Goal: Communication & Community: Answer question/provide support

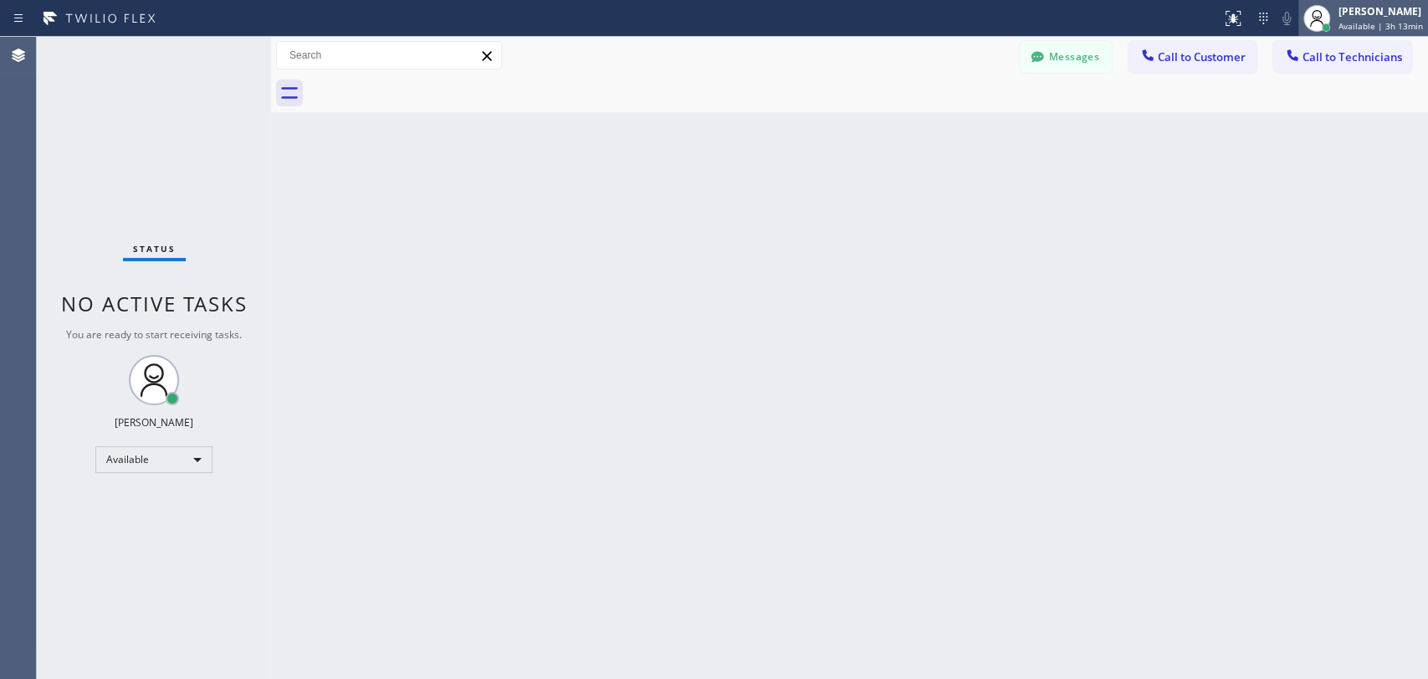
click at [1343, 8] on div "[PERSON_NAME]" at bounding box center [1381, 11] width 85 height 14
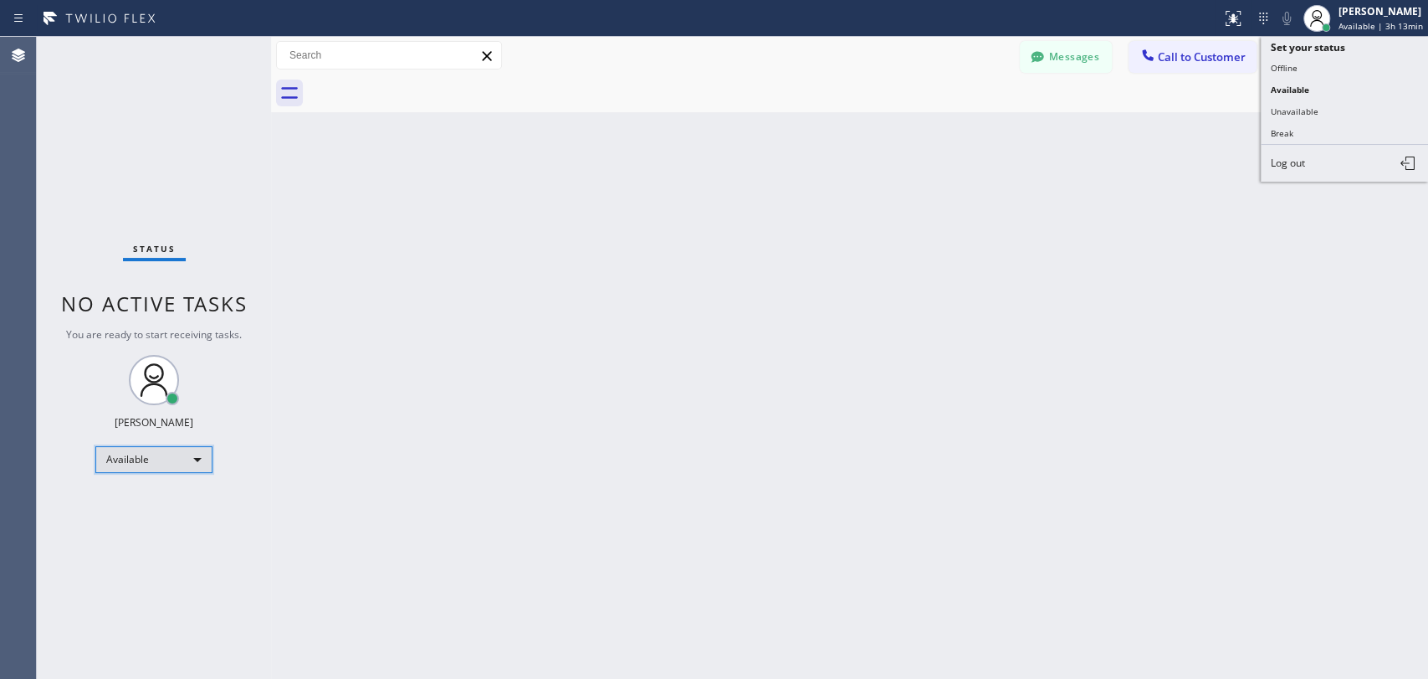
click at [175, 457] on div "Available" at bounding box center [153, 459] width 117 height 27
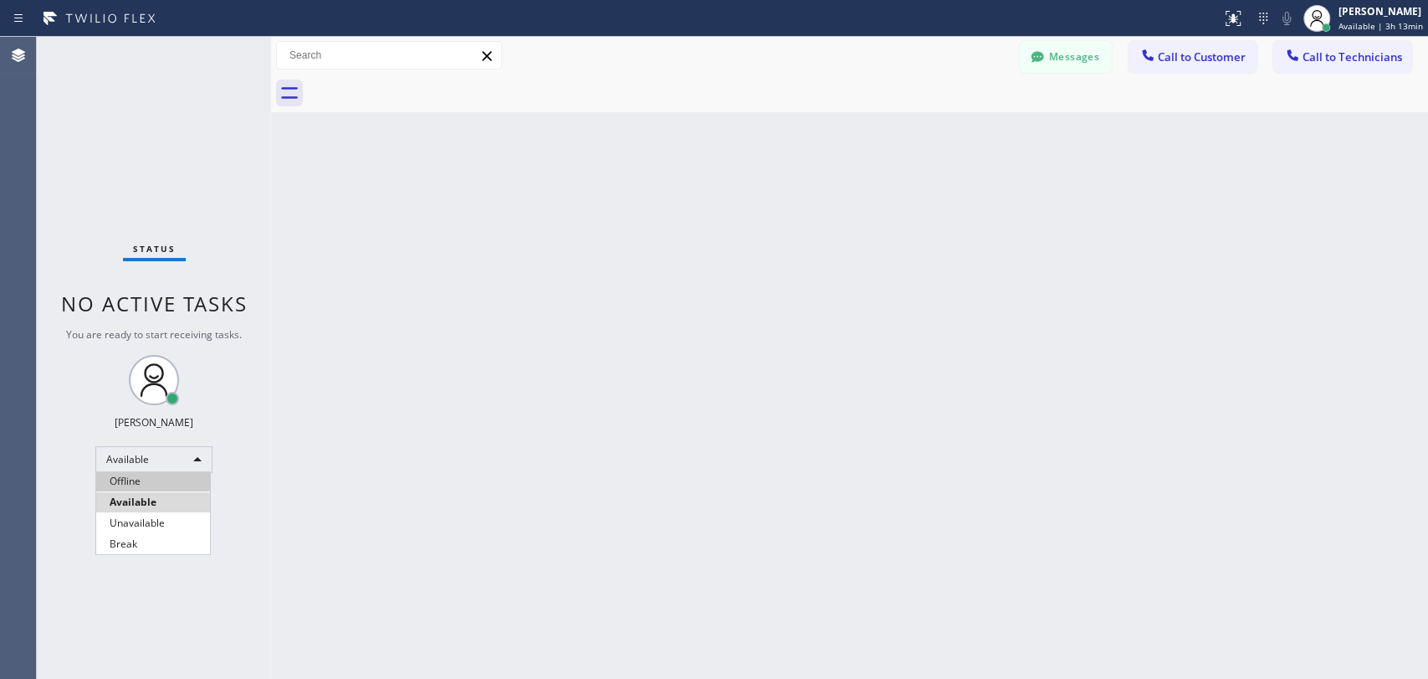
drag, startPoint x: 161, startPoint y: 484, endPoint x: 292, endPoint y: 423, distance: 144.9
click at [161, 484] on li "Offline" at bounding box center [153, 481] width 114 height 20
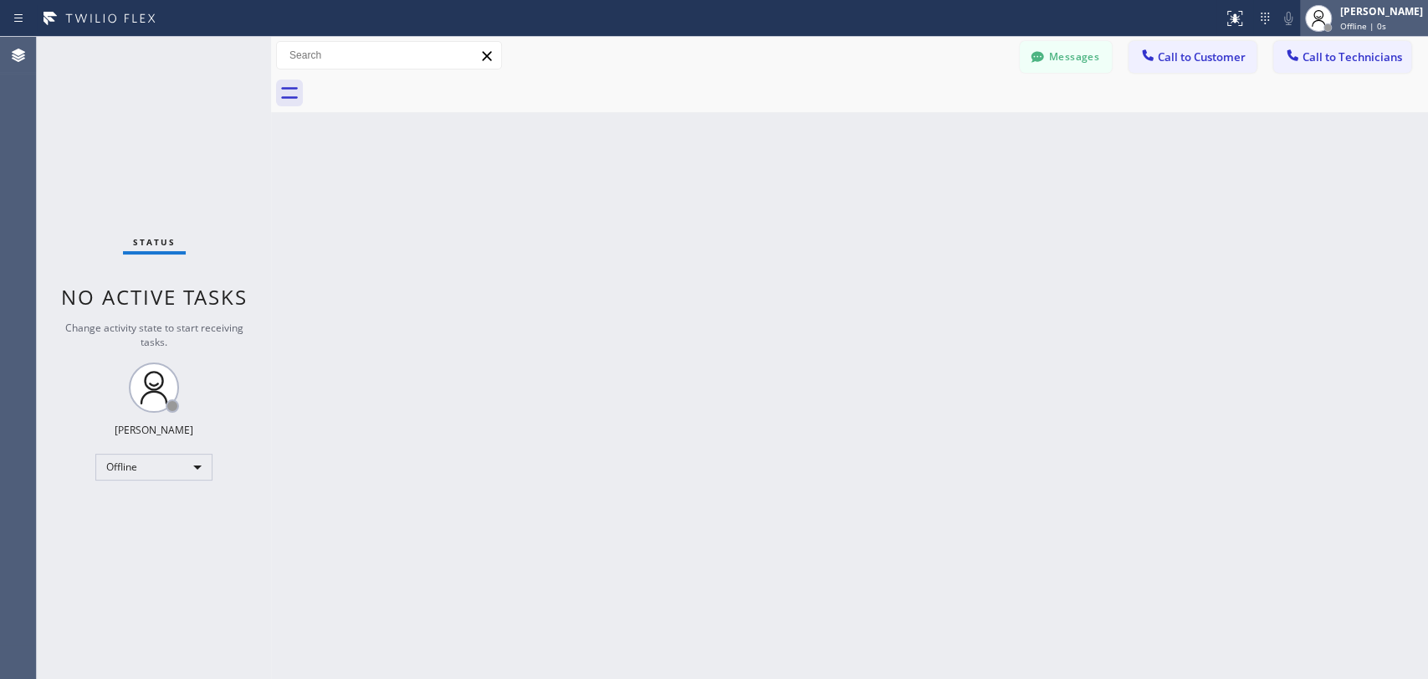
click at [1325, 19] on div at bounding box center [1318, 18] width 37 height 37
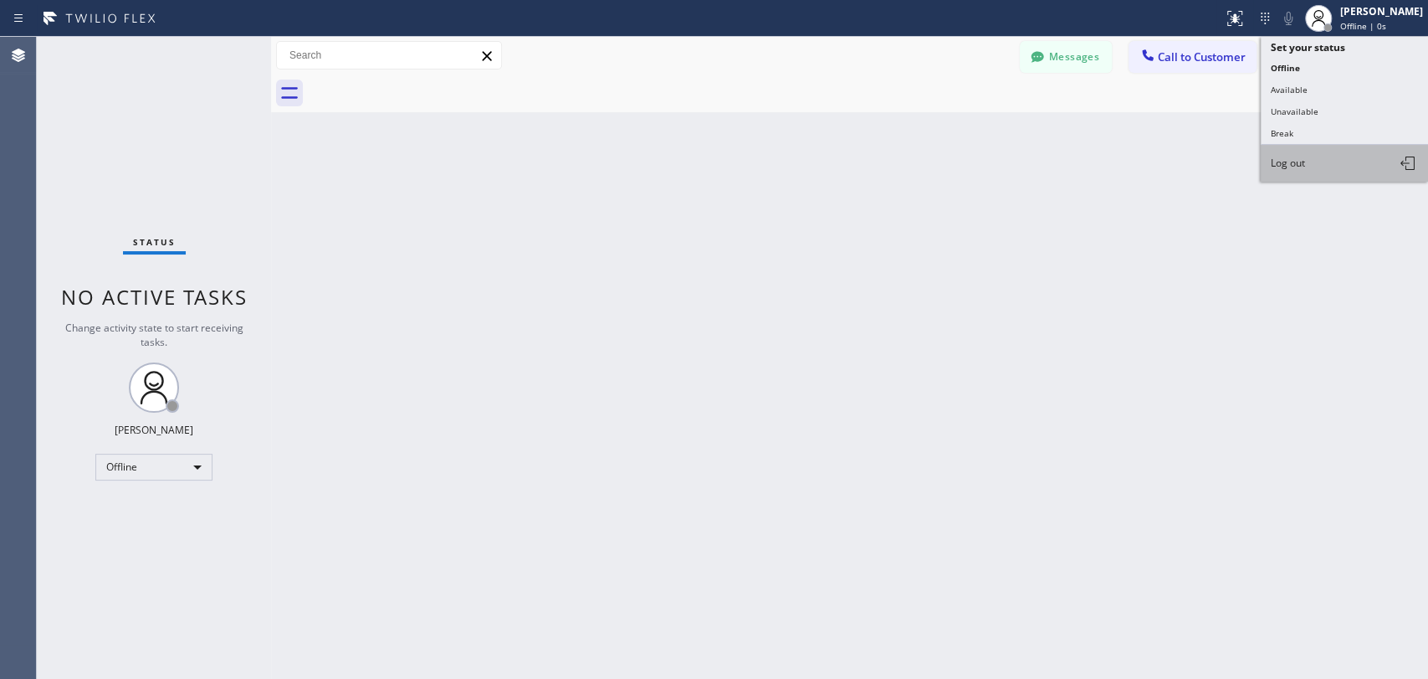
click at [1286, 156] on span "Log out" at bounding box center [1288, 163] width 34 height 14
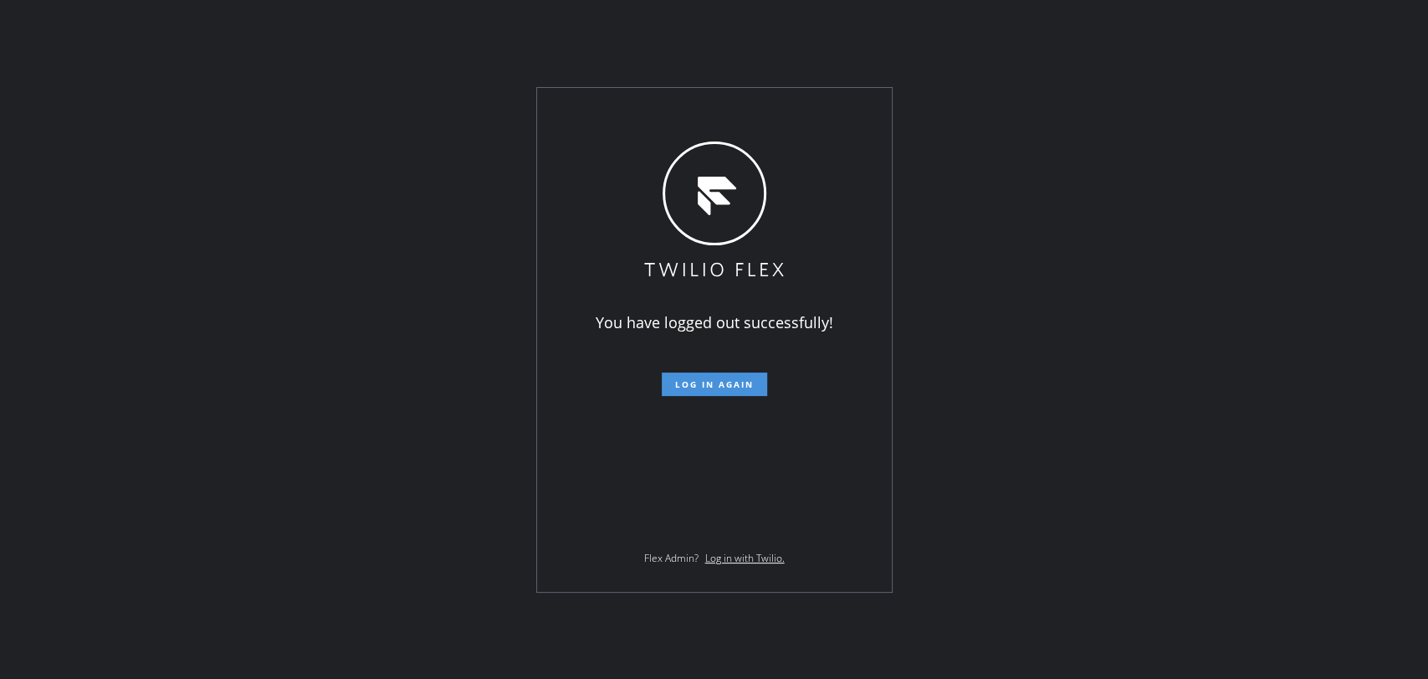
click at [716, 385] on span "Log in again" at bounding box center [714, 384] width 79 height 12
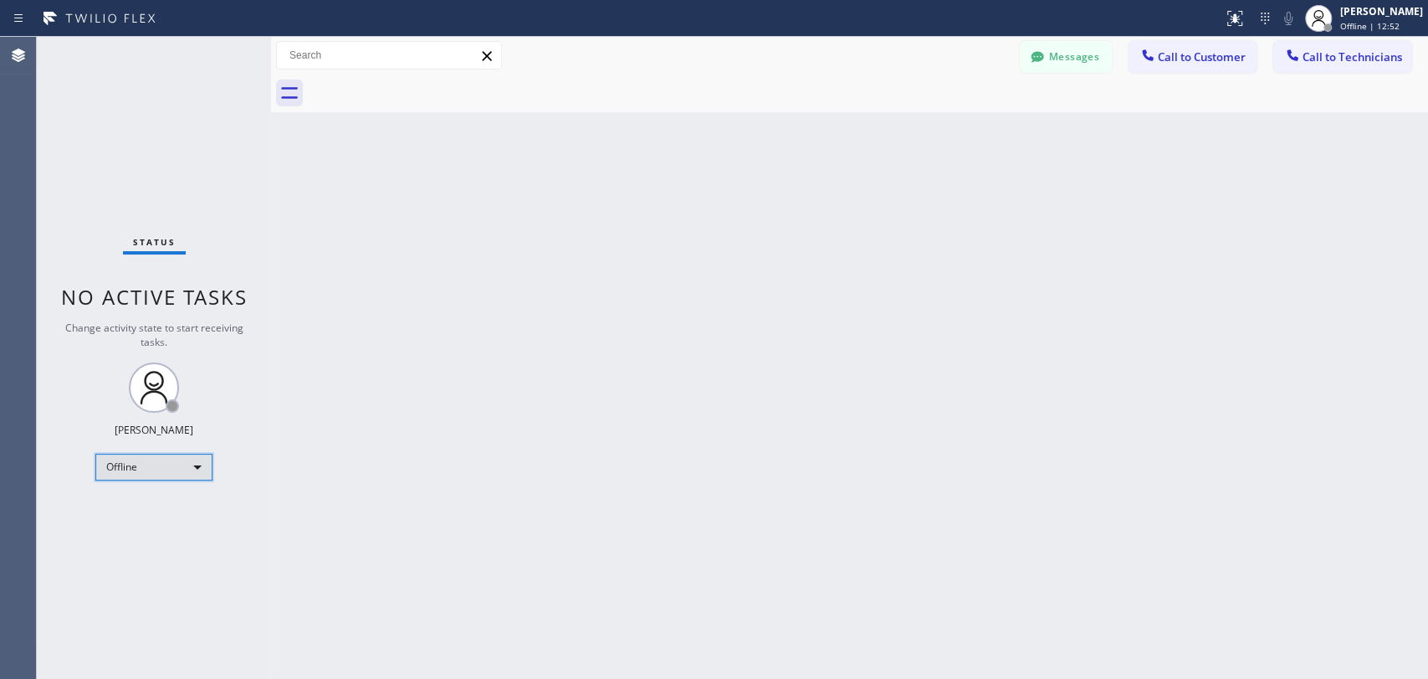
click at [135, 470] on div "Offline" at bounding box center [153, 467] width 117 height 27
click at [161, 501] on li "Available" at bounding box center [153, 509] width 114 height 20
click at [1284, 61] on span "Call to Technicians" at bounding box center [1353, 56] width 100 height 15
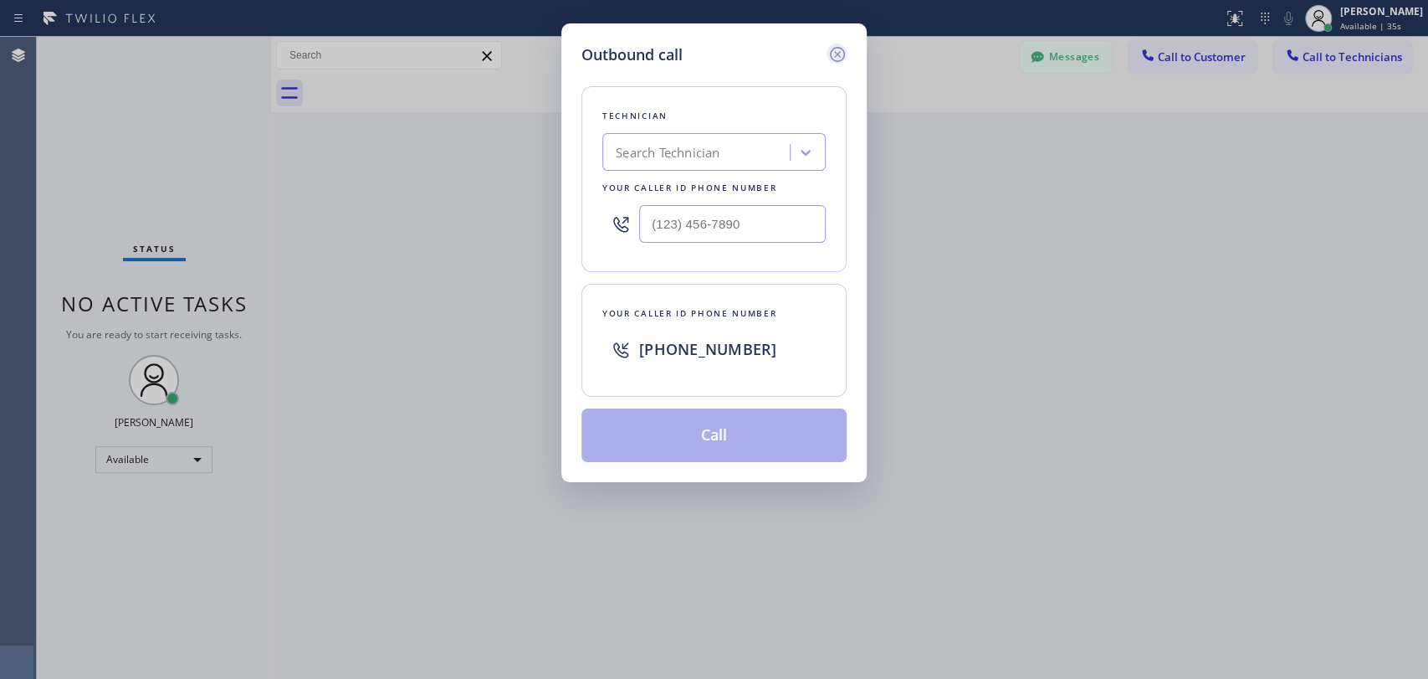
click at [833, 52] on icon at bounding box center [838, 54] width 20 height 20
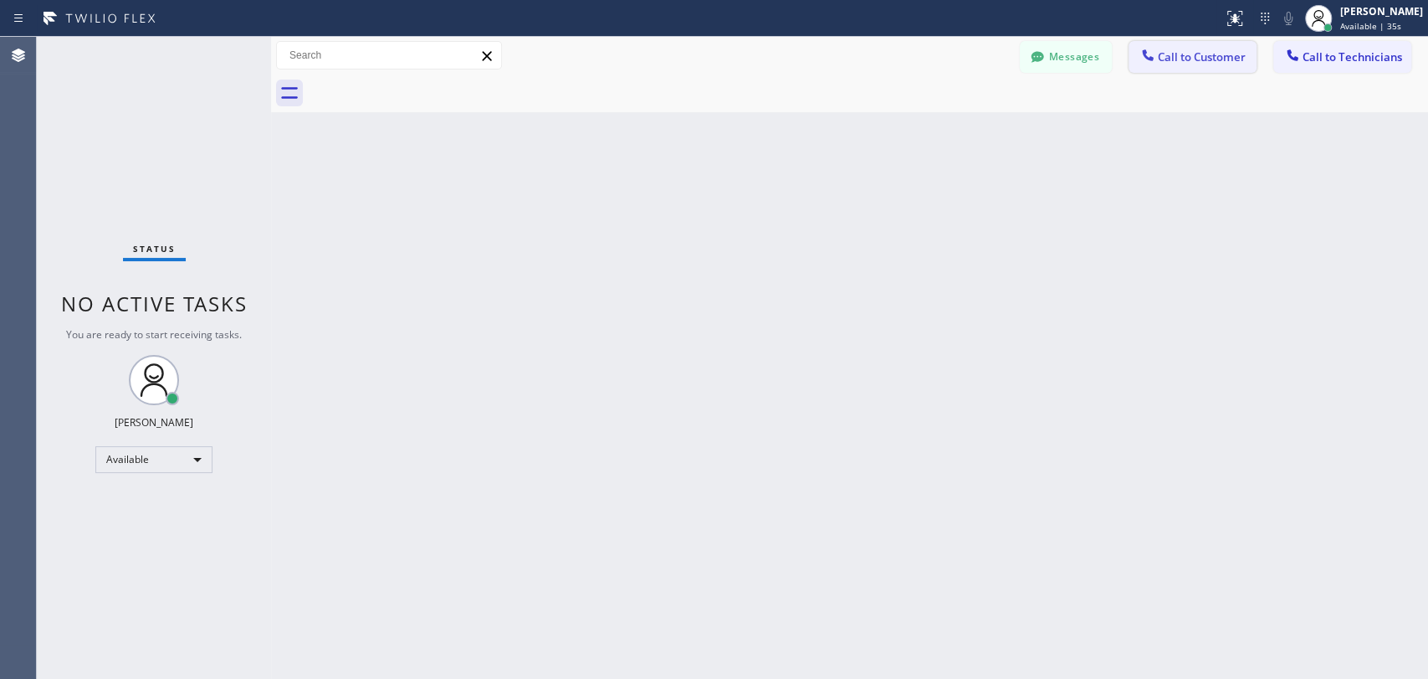
click at [1217, 52] on span "Call to Customer" at bounding box center [1202, 56] width 88 height 15
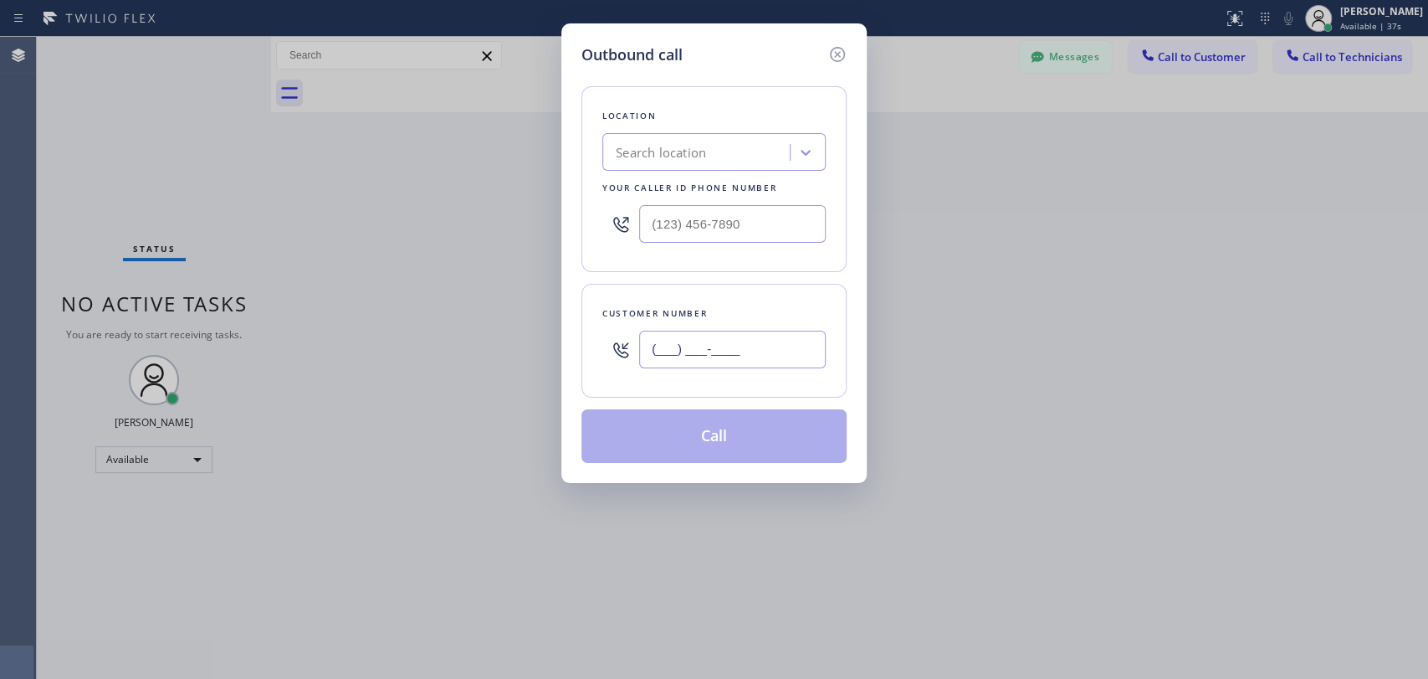
click at [702, 347] on input "(___) ___-____" at bounding box center [732, 350] width 187 height 38
paste input "323) 610-8323"
type input "(323) 610-8323"
click at [710, 224] on input "(___) ___-____" at bounding box center [732, 224] width 187 height 38
paste input "855) 999-4417"
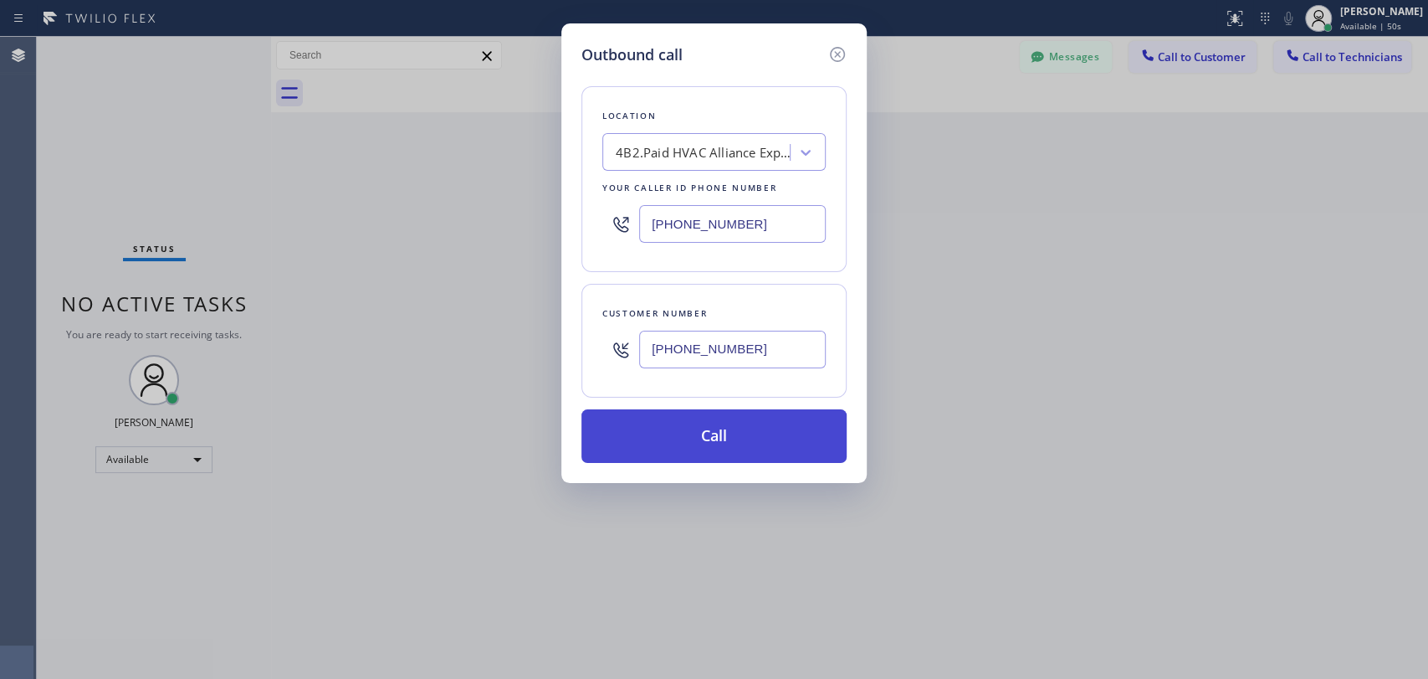
type input "(855) 999-4417"
click at [691, 437] on button "Call" at bounding box center [714, 436] width 265 height 54
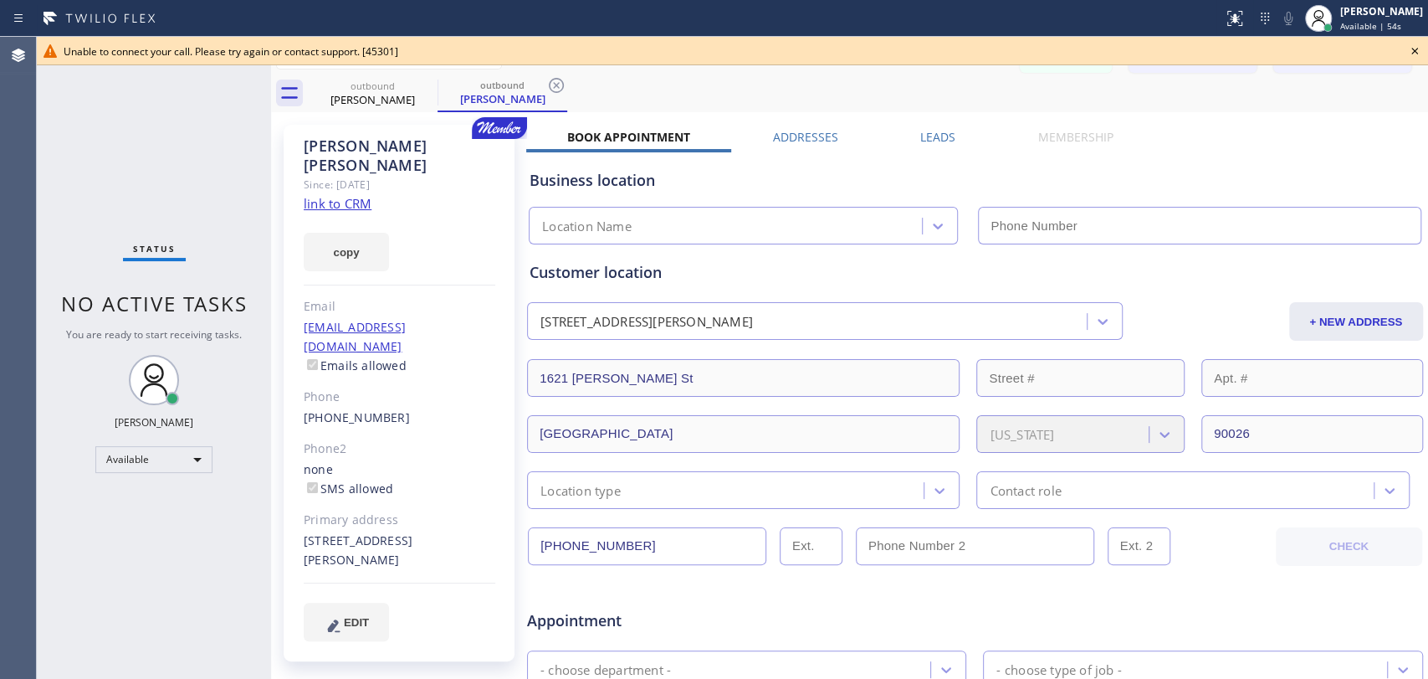
type input "(855) 999-4417"
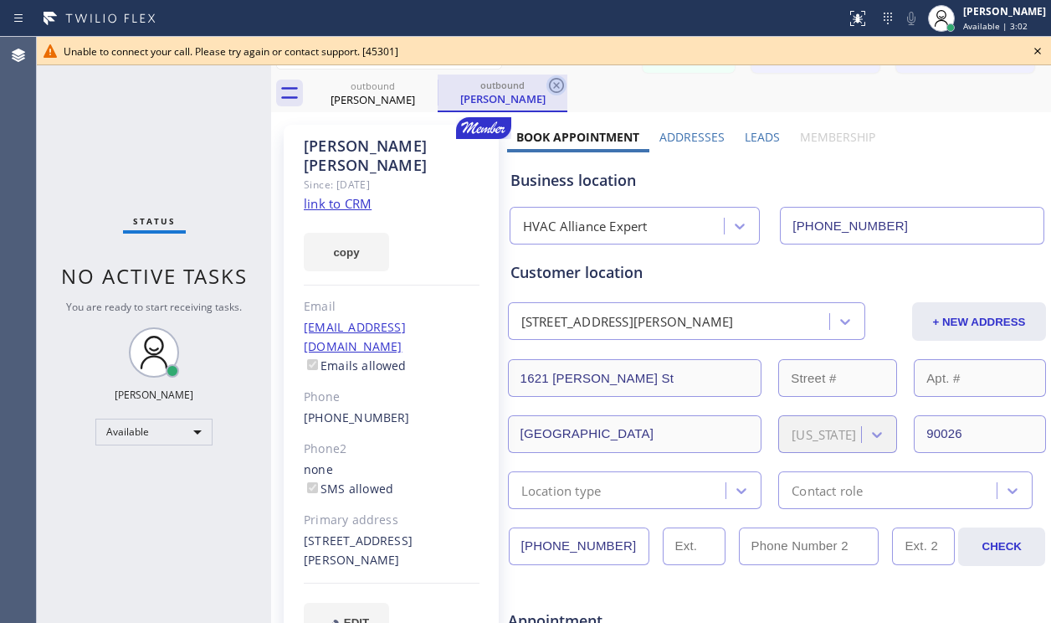
click at [549, 85] on icon at bounding box center [556, 85] width 15 height 15
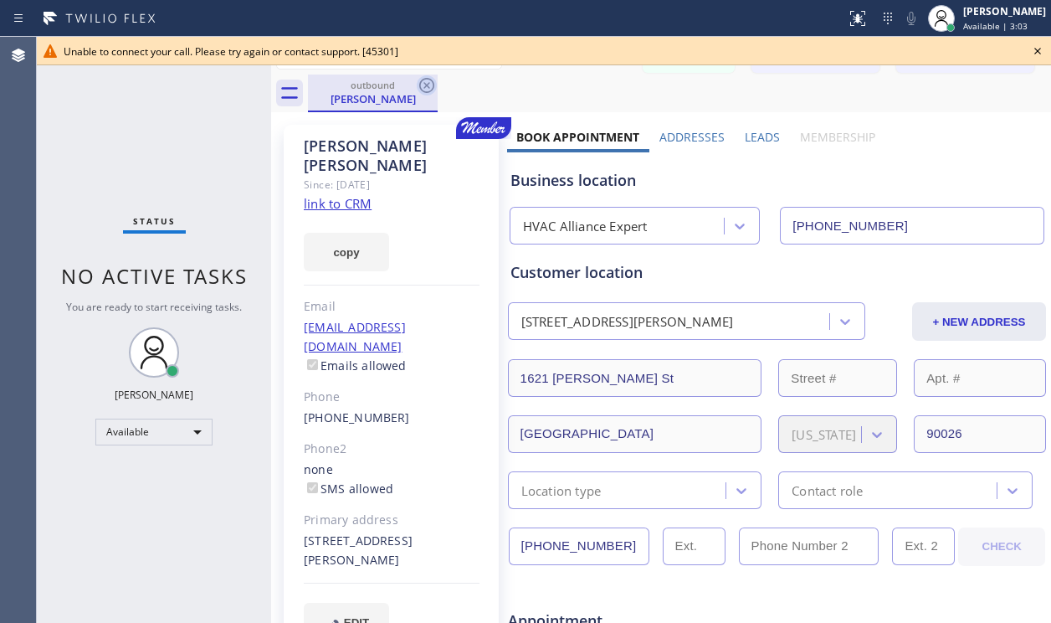
click at [424, 86] on icon at bounding box center [427, 85] width 20 height 20
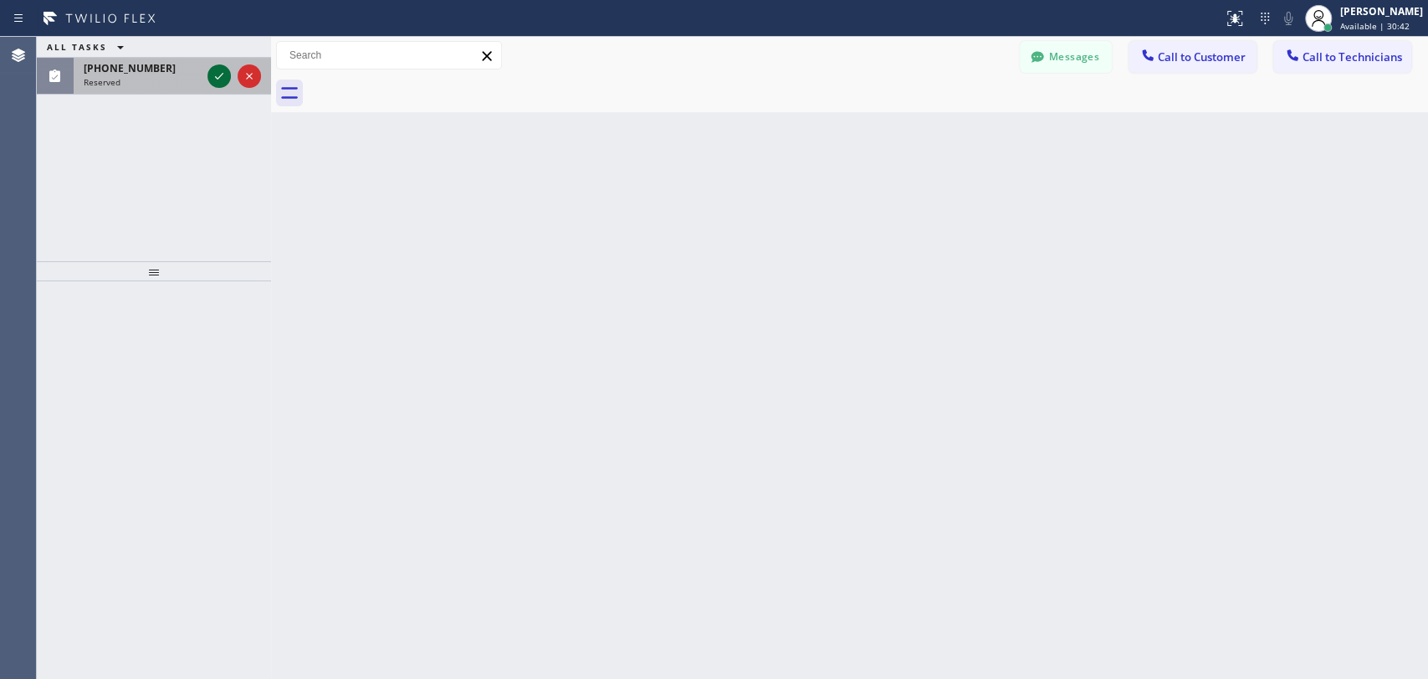
click at [217, 79] on icon at bounding box center [219, 76] width 8 height 7
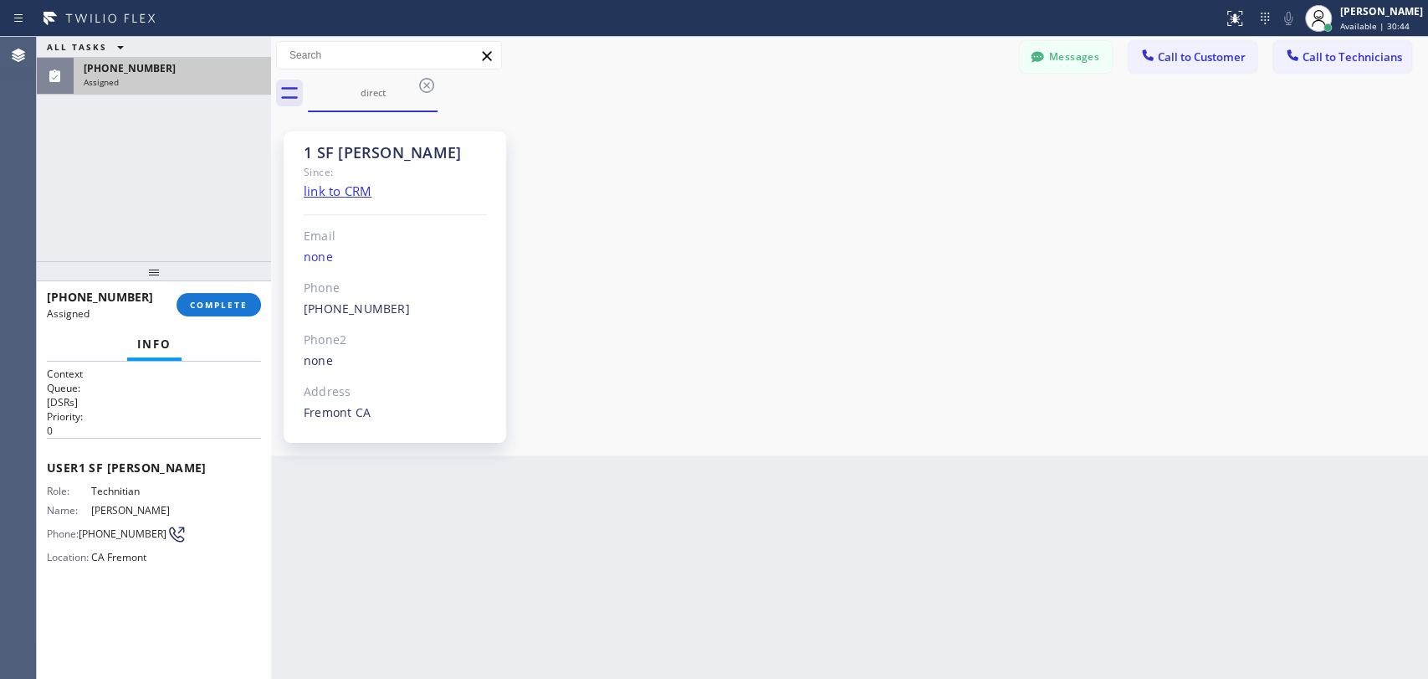
scroll to position [208, 0]
click at [217, 310] on button "COMPLETE" at bounding box center [219, 304] width 85 height 23
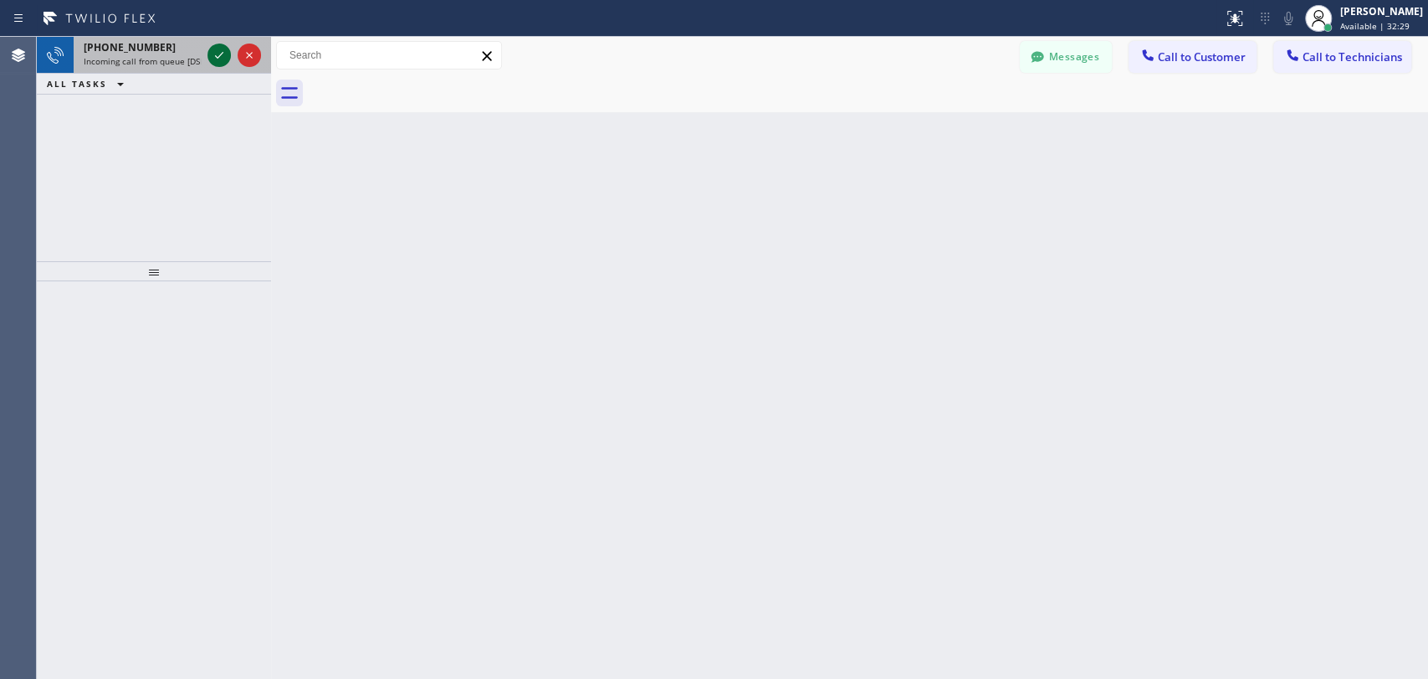
click at [222, 49] on icon at bounding box center [219, 55] width 20 height 20
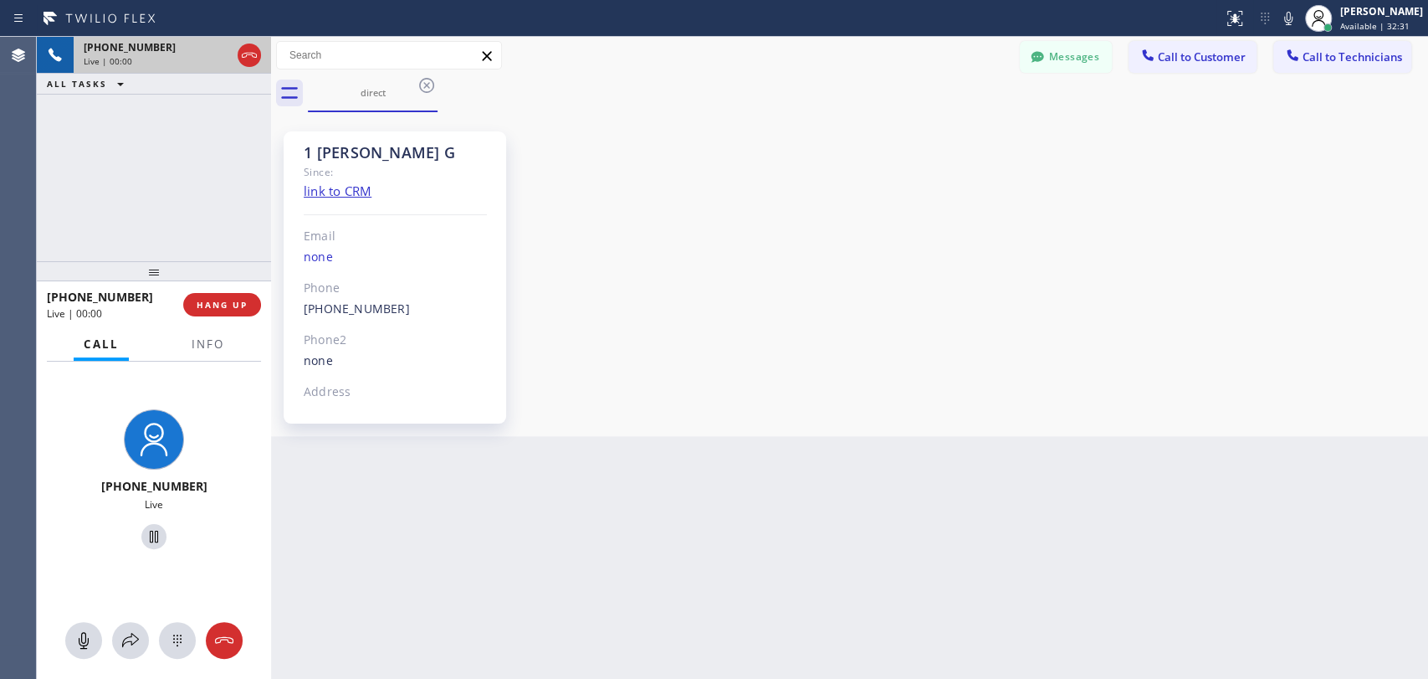
scroll to position [3155, 0]
click at [222, 302] on span "HANG UP" at bounding box center [222, 305] width 51 height 12
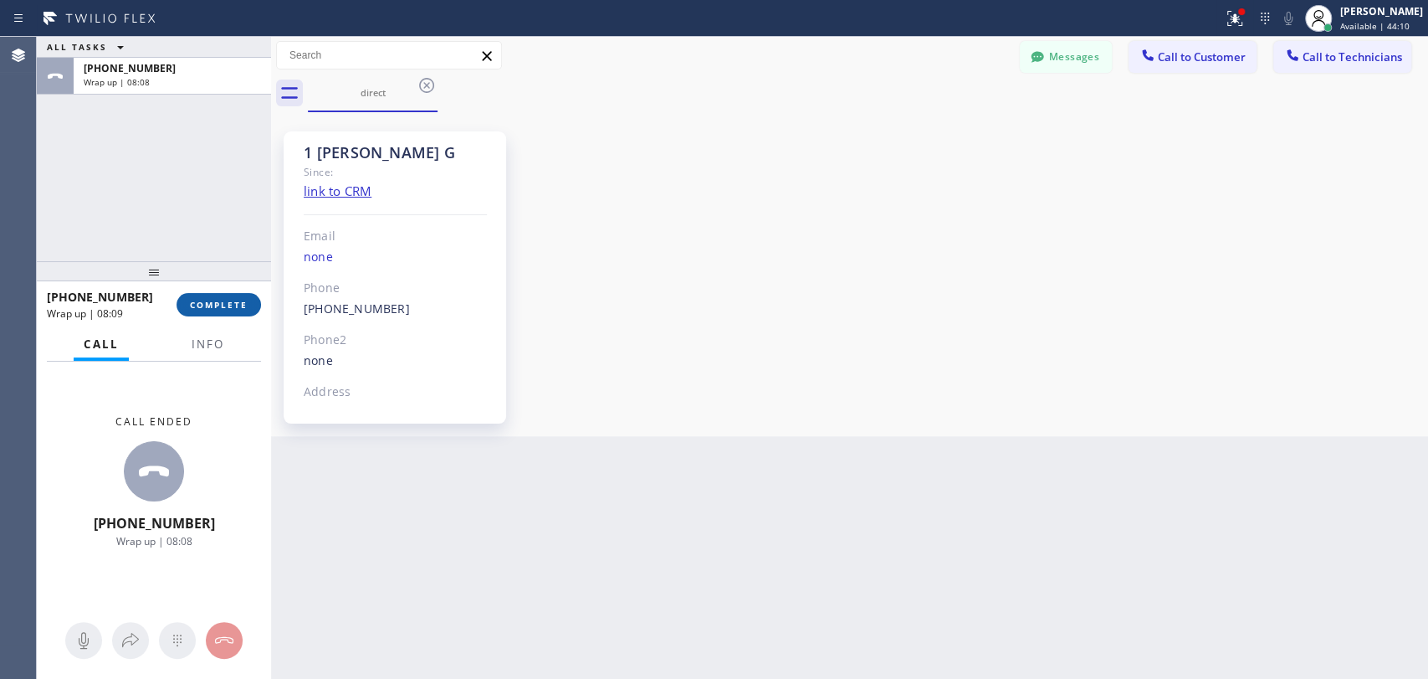
click at [221, 304] on span "COMPLETE" at bounding box center [219, 305] width 58 height 12
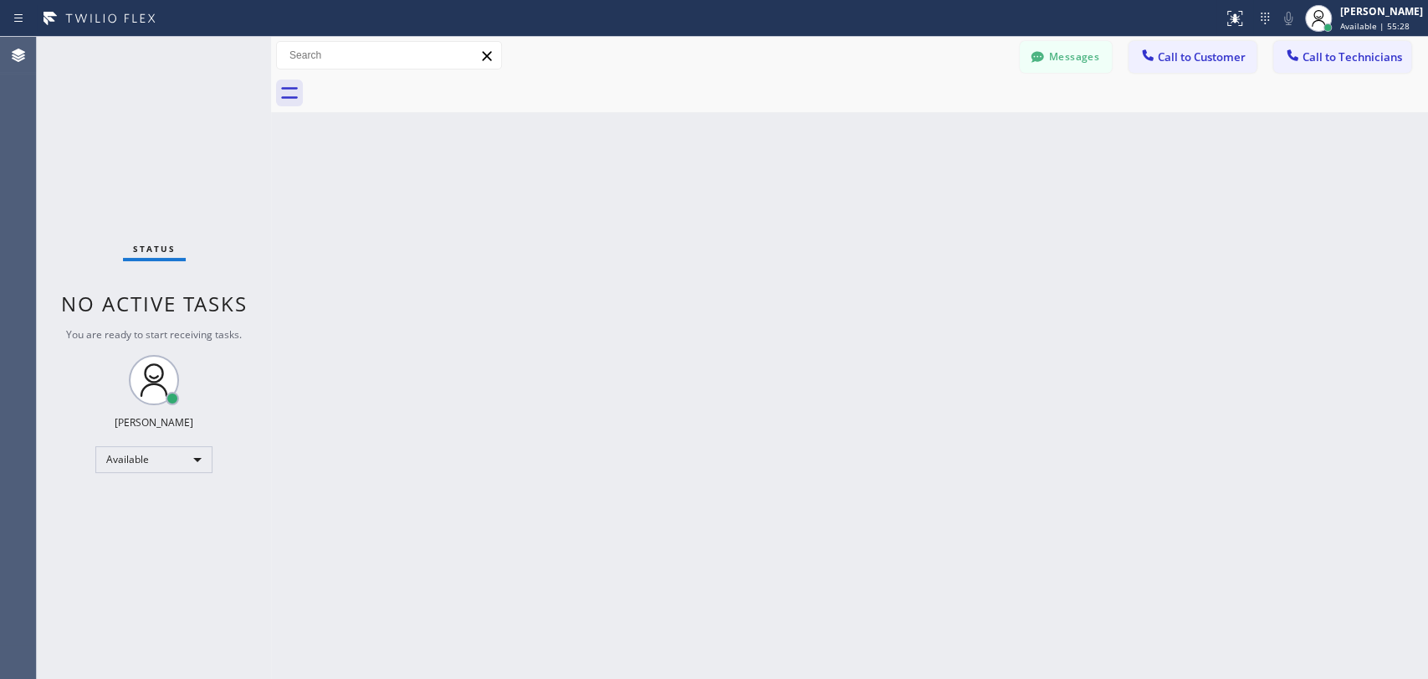
click at [1186, 313] on div "Back to Dashboard Change Sender ID Customers Technicians WV [PERSON_NAME] [DATE…" at bounding box center [849, 358] width 1157 height 642
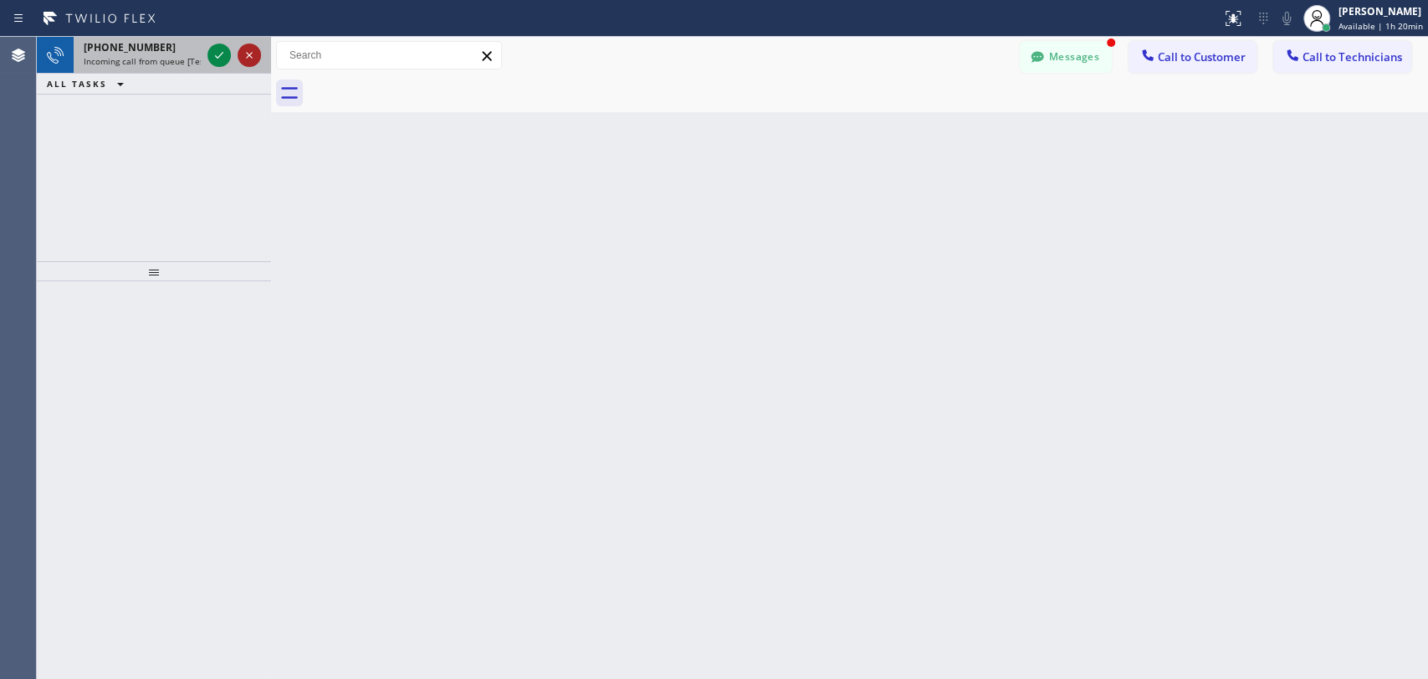
click at [255, 63] on icon at bounding box center [249, 55] width 20 height 20
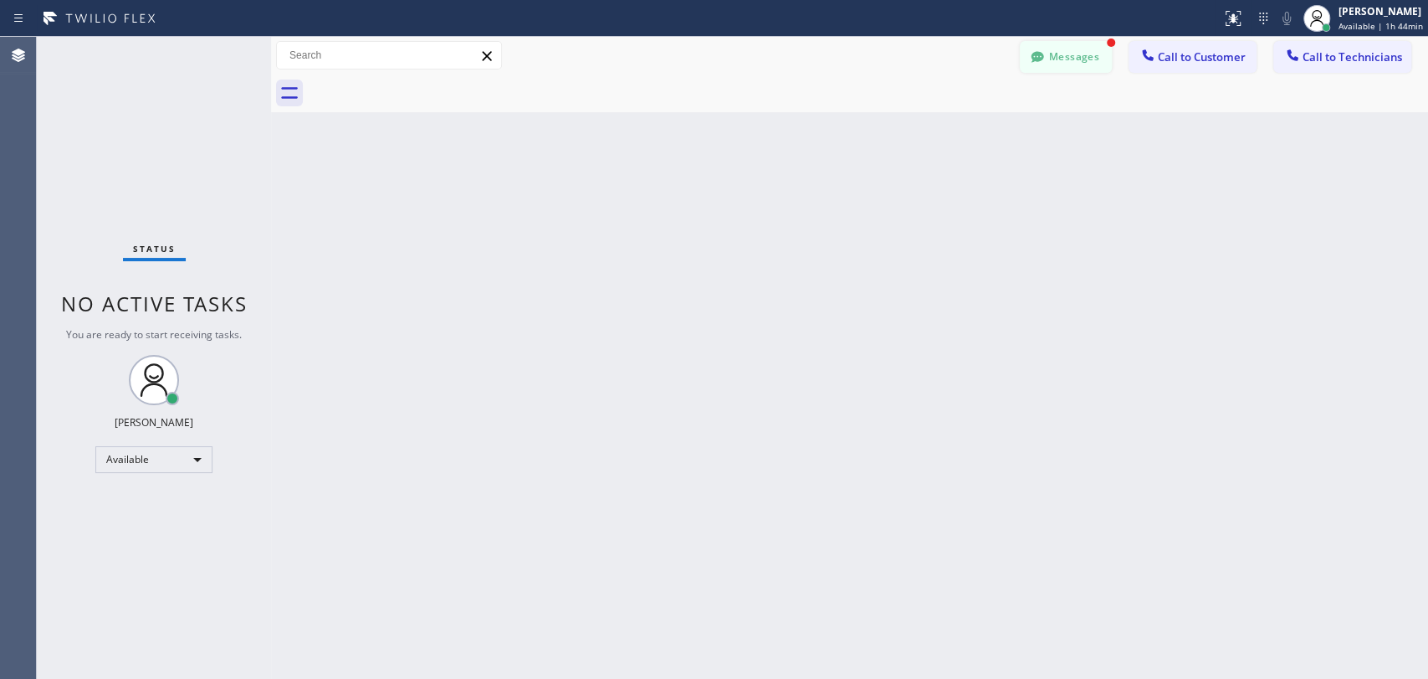
click at [1071, 61] on button "Messages" at bounding box center [1066, 57] width 92 height 32
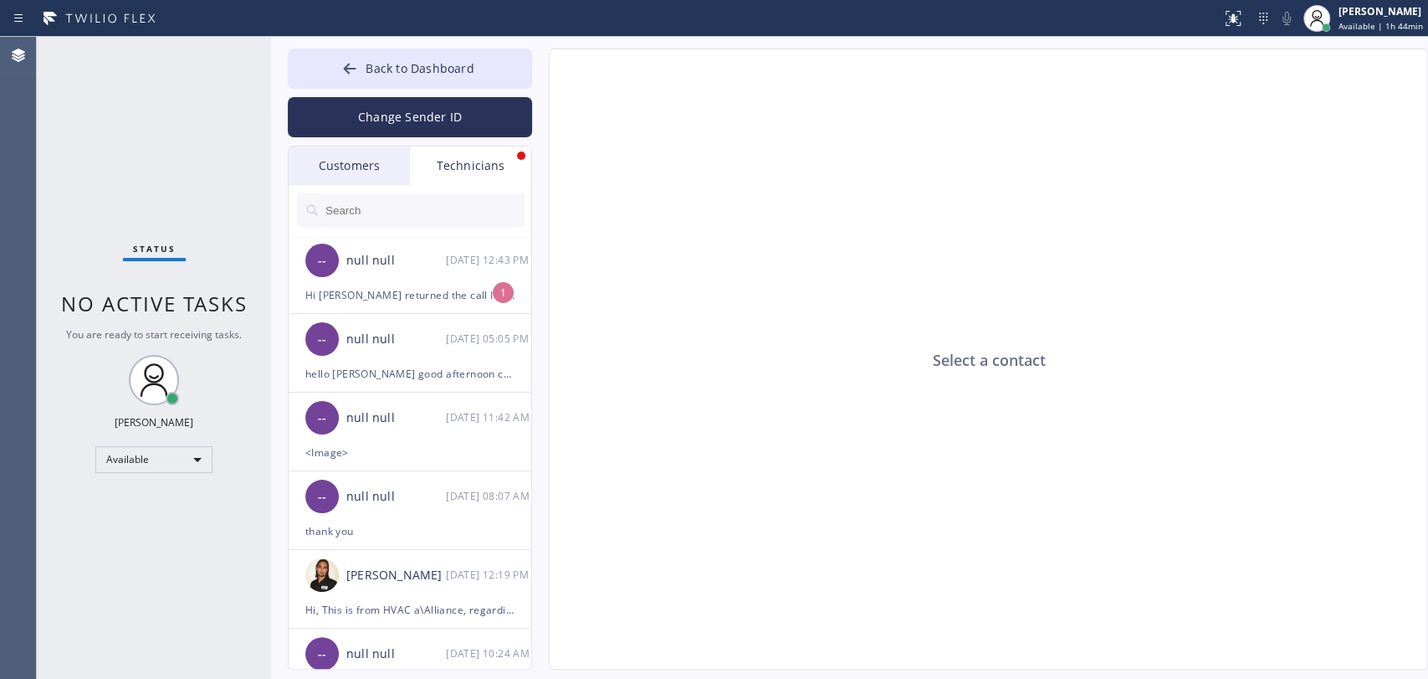
click at [469, 172] on div "Technicians" at bounding box center [470, 165] width 121 height 38
click at [426, 270] on div "-- null null [DATE] 12:43 PM" at bounding box center [411, 260] width 244 height 50
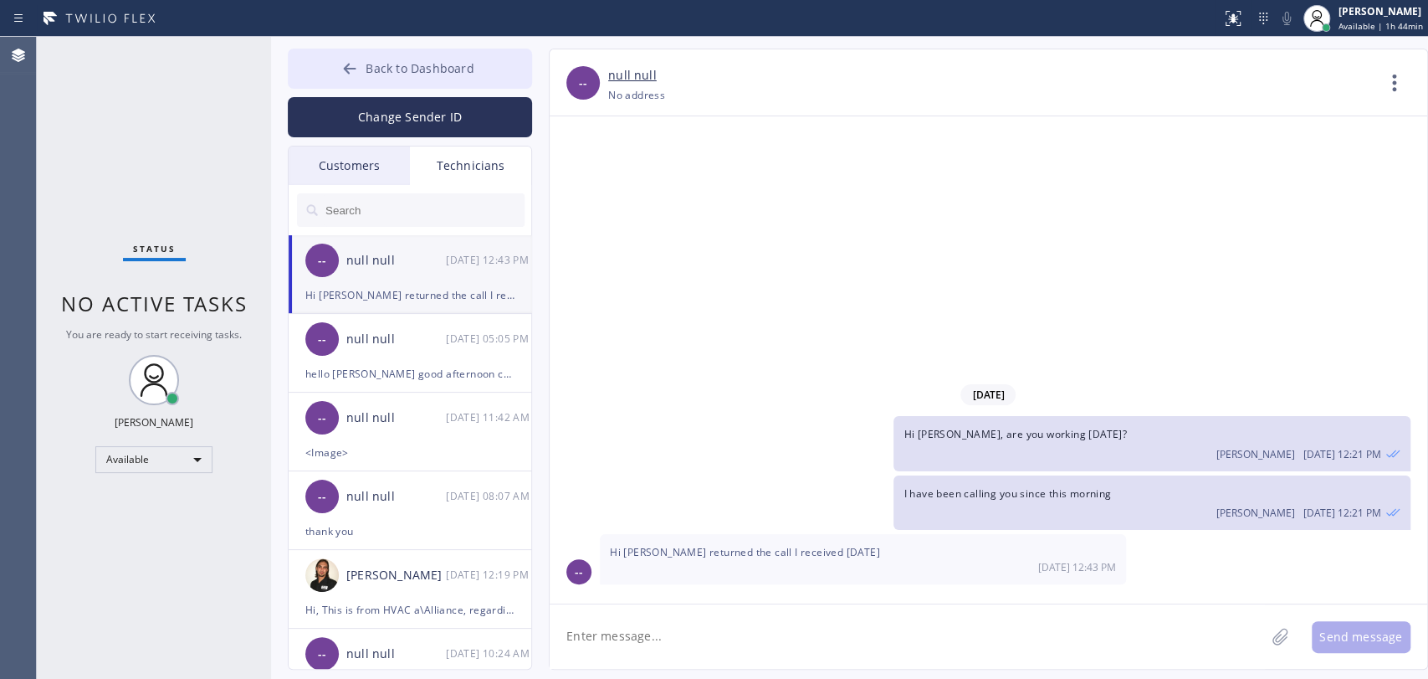
click at [448, 73] on span "Back to Dashboard" at bounding box center [420, 68] width 108 height 16
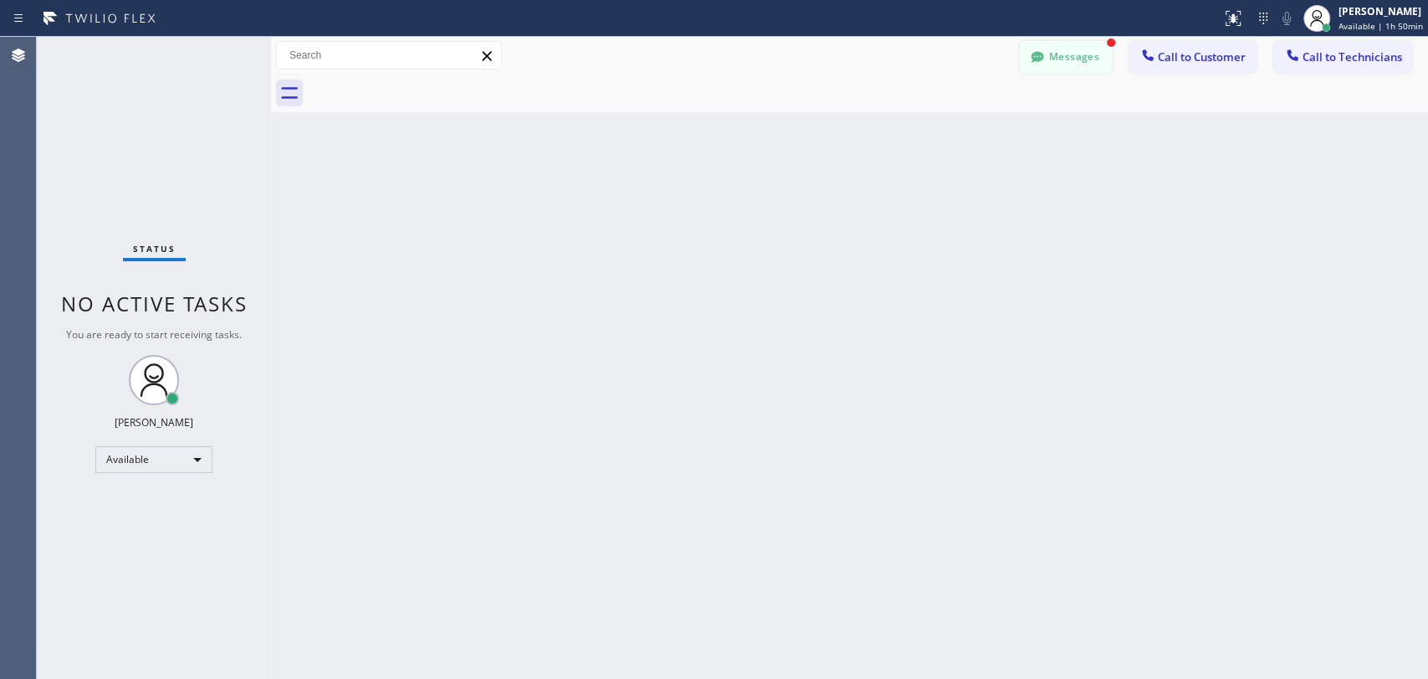
click at [1070, 59] on button "Messages" at bounding box center [1066, 57] width 92 height 32
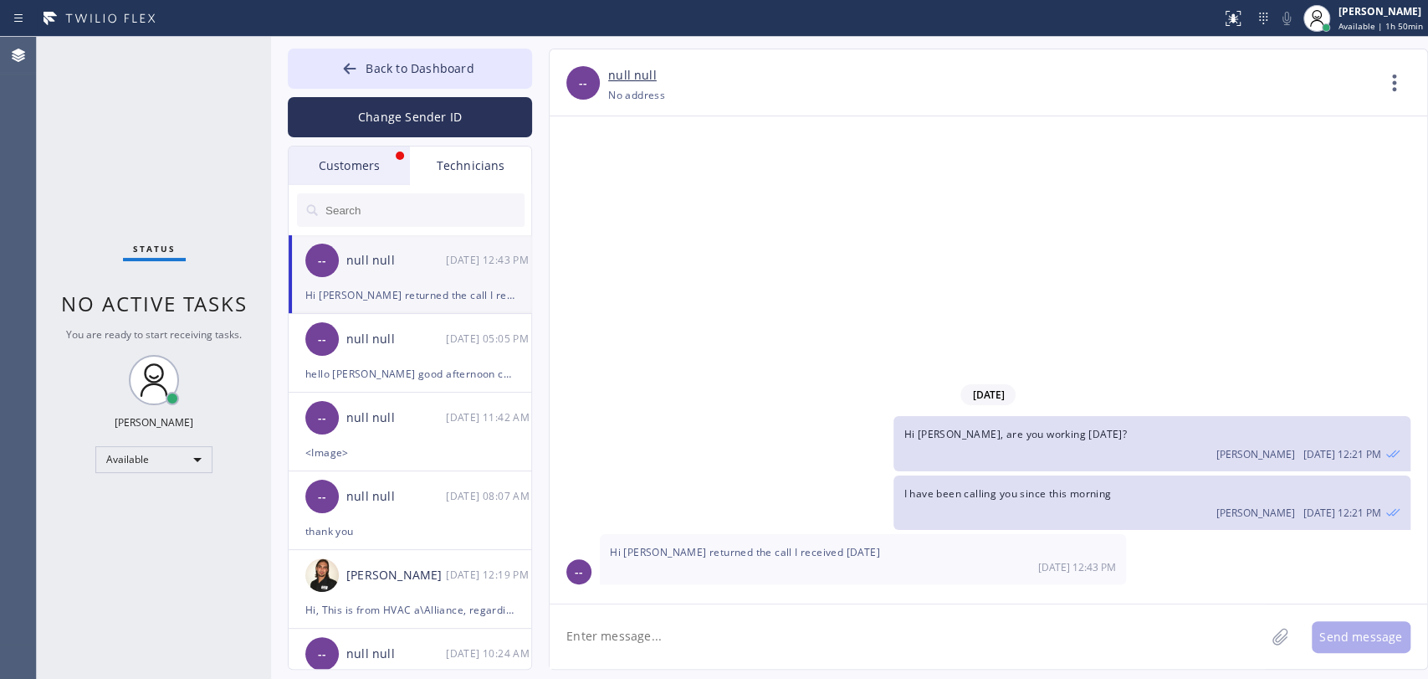
click at [353, 179] on div "Customers" at bounding box center [349, 165] width 121 height 38
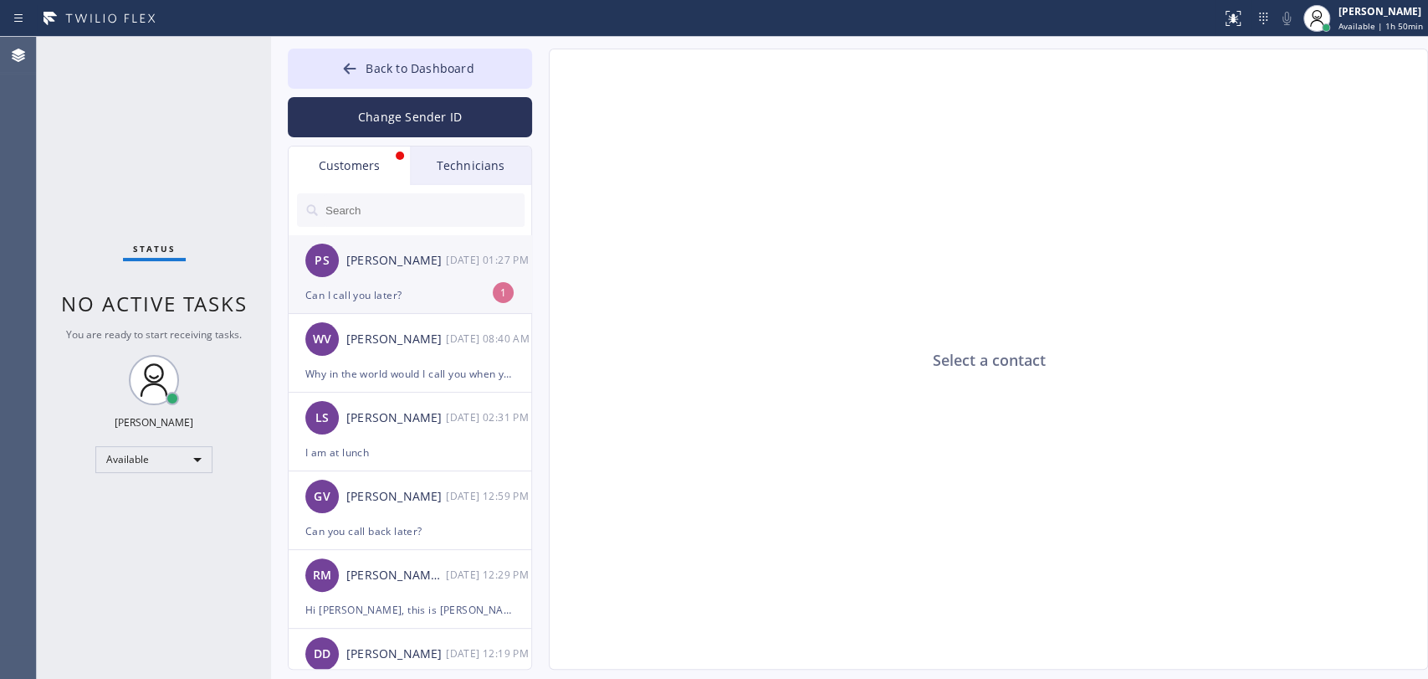
click at [415, 286] on div "Can I call you later?" at bounding box center [409, 294] width 209 height 19
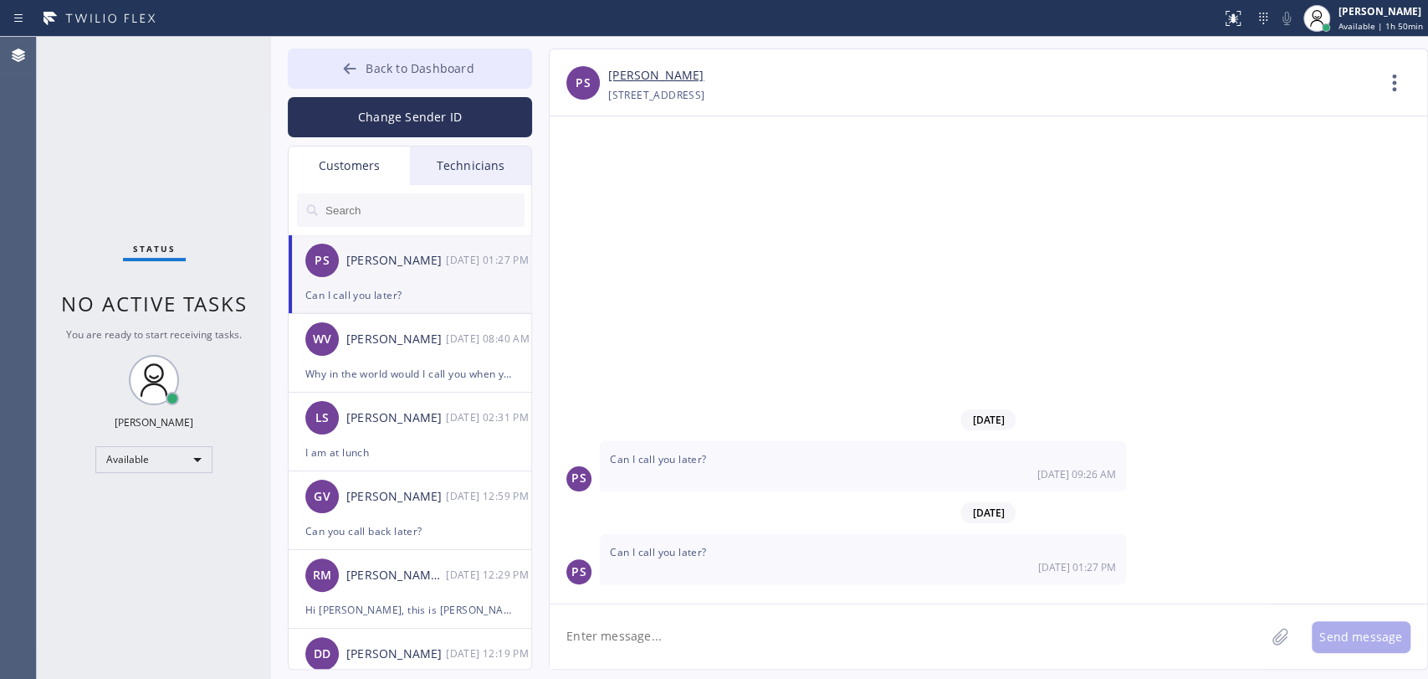
click at [369, 67] on span "Back to Dashboard" at bounding box center [420, 68] width 108 height 16
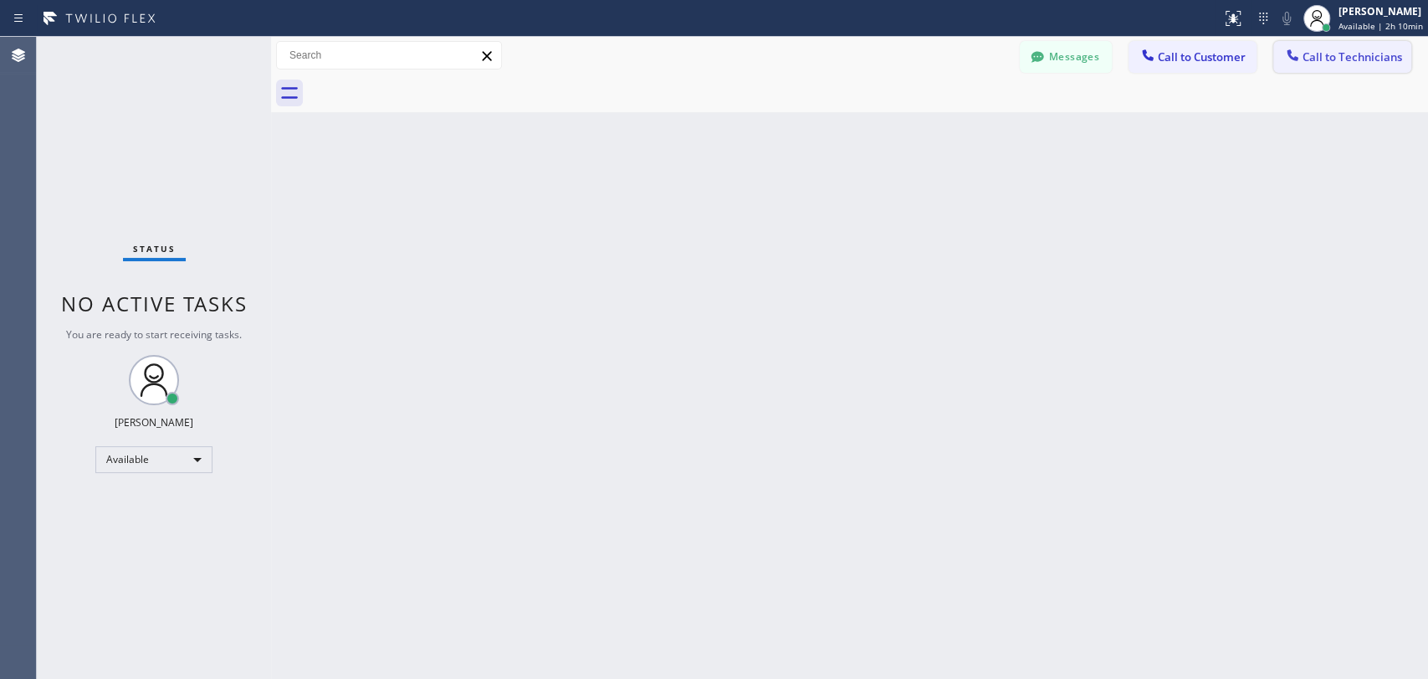
click at [1339, 69] on button "Call to Technicians" at bounding box center [1343, 57] width 138 height 32
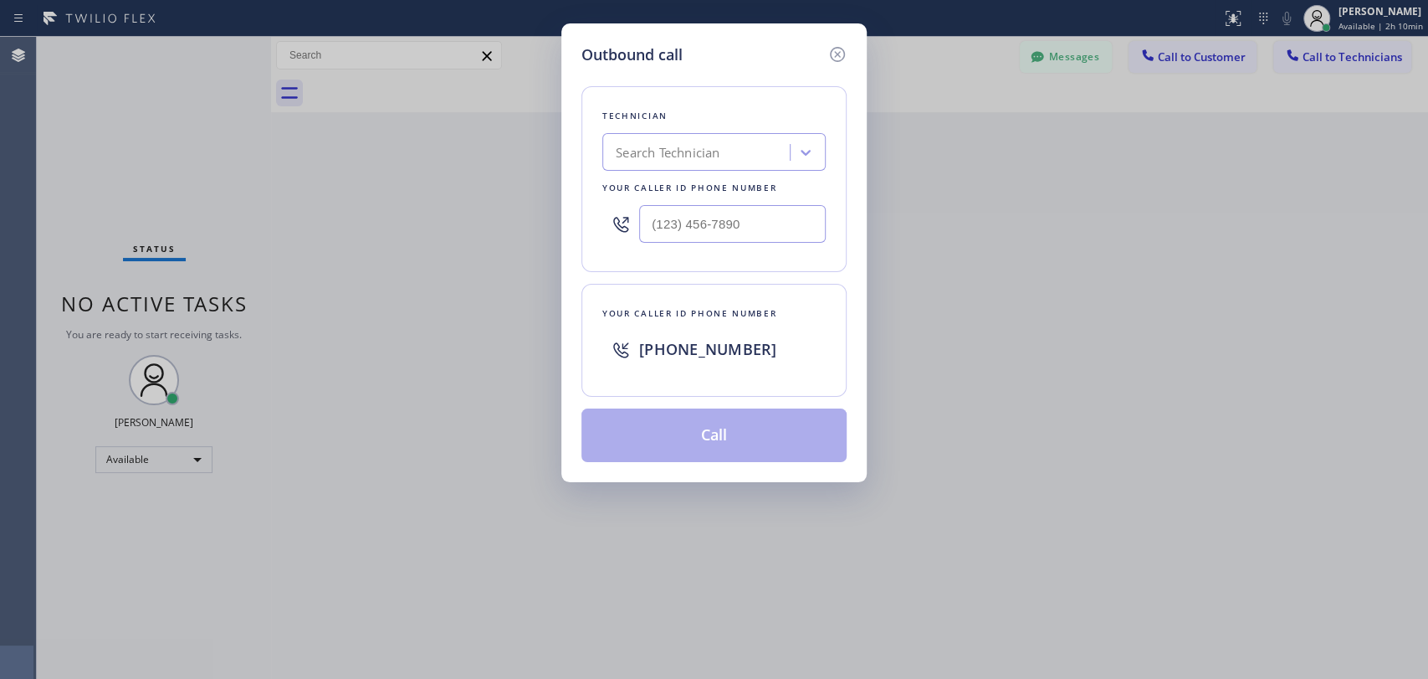
click at [669, 175] on div "Technician Search Technician Your caller id phone number" at bounding box center [714, 179] width 265 height 186
click at [664, 157] on div "Search Technician" at bounding box center [668, 152] width 104 height 19
type input "arme"
click at [679, 189] on div "[PERSON_NAME]" at bounding box center [713, 187] width 223 height 30
type input "[PHONE_NUMBER]"
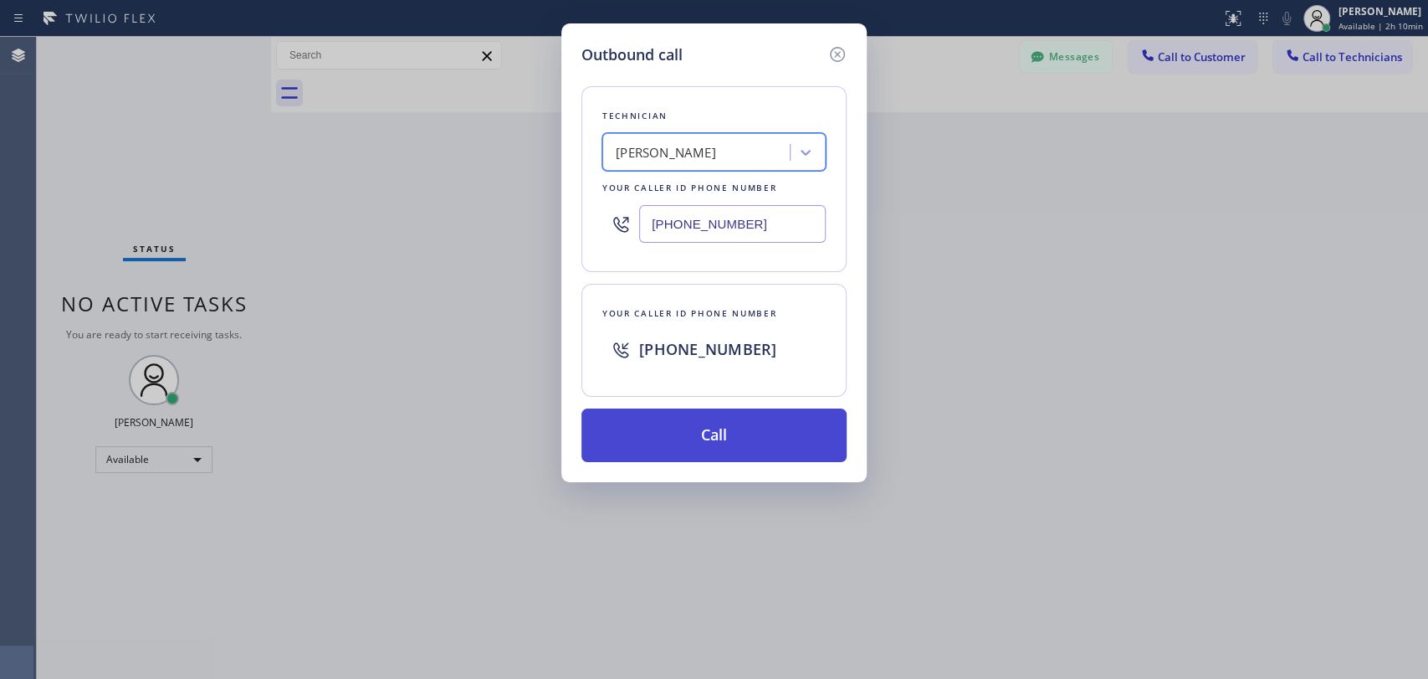
click at [739, 431] on button "Call" at bounding box center [714, 435] width 265 height 54
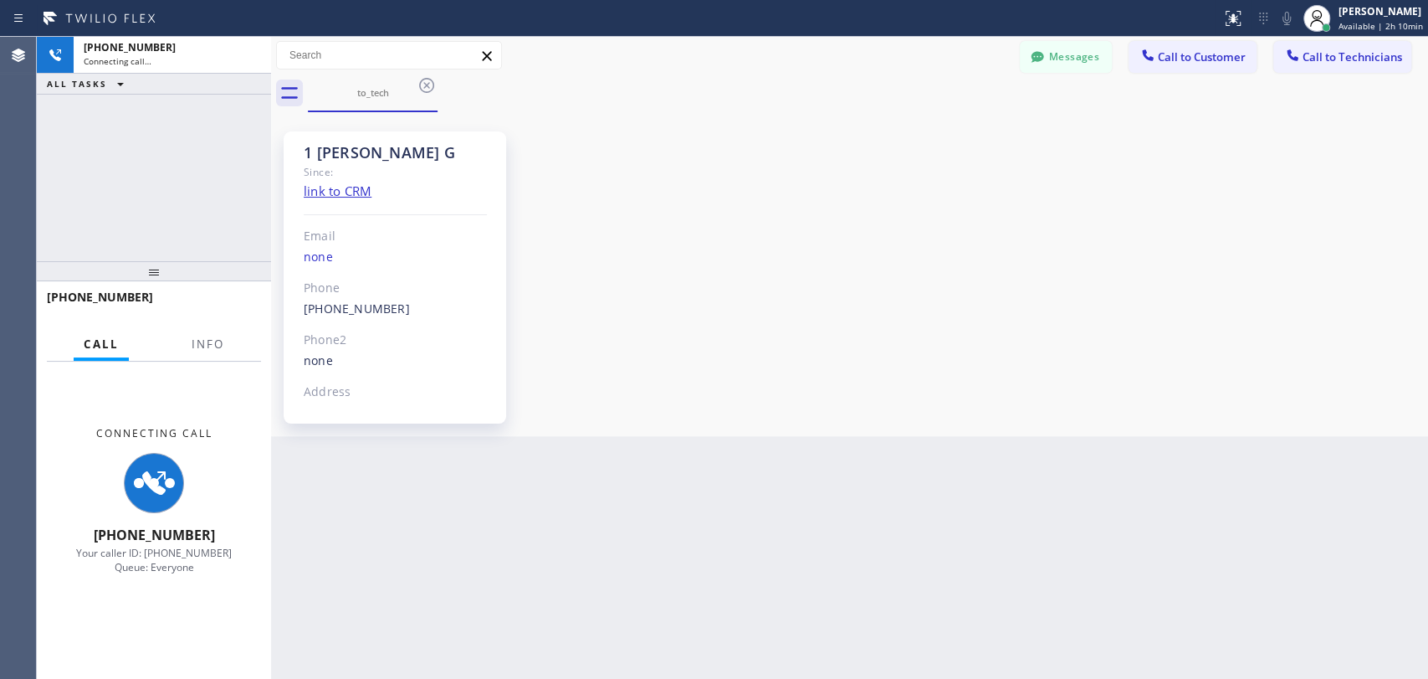
scroll to position [3155, 0]
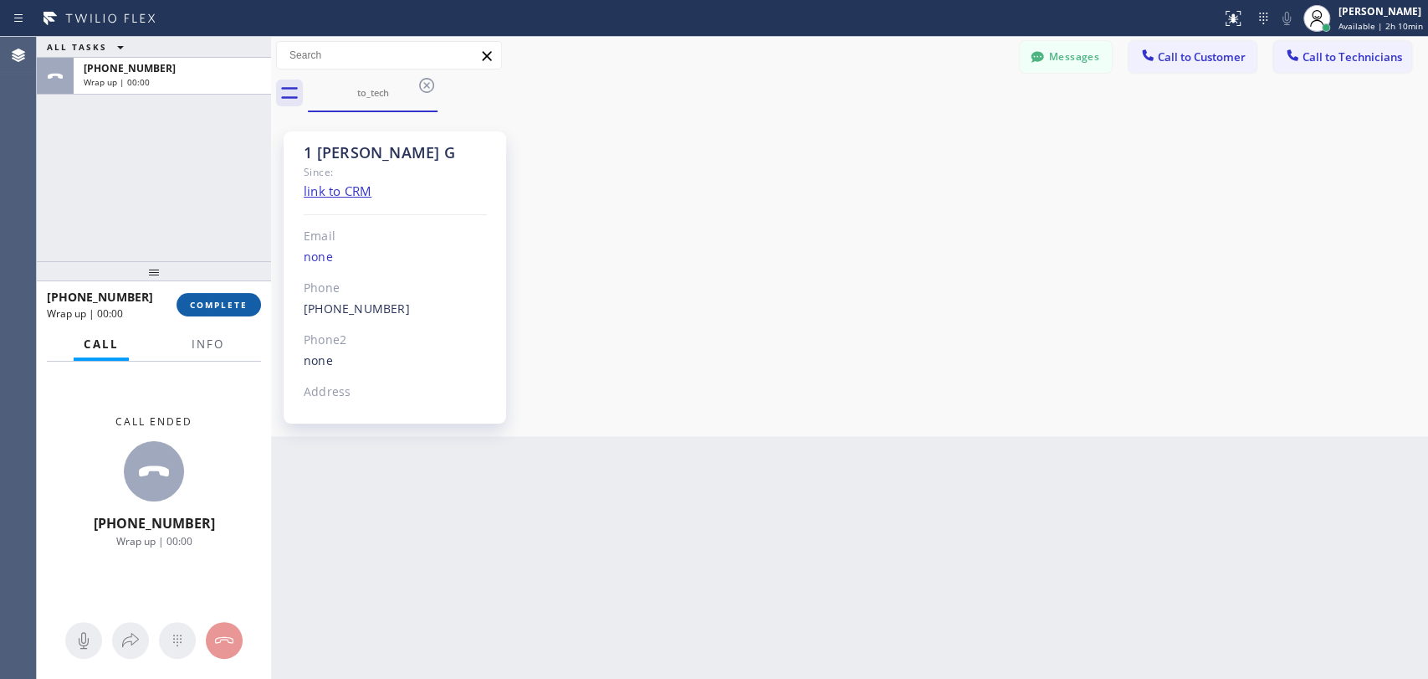
click at [248, 307] on button "COMPLETE" at bounding box center [219, 304] width 85 height 23
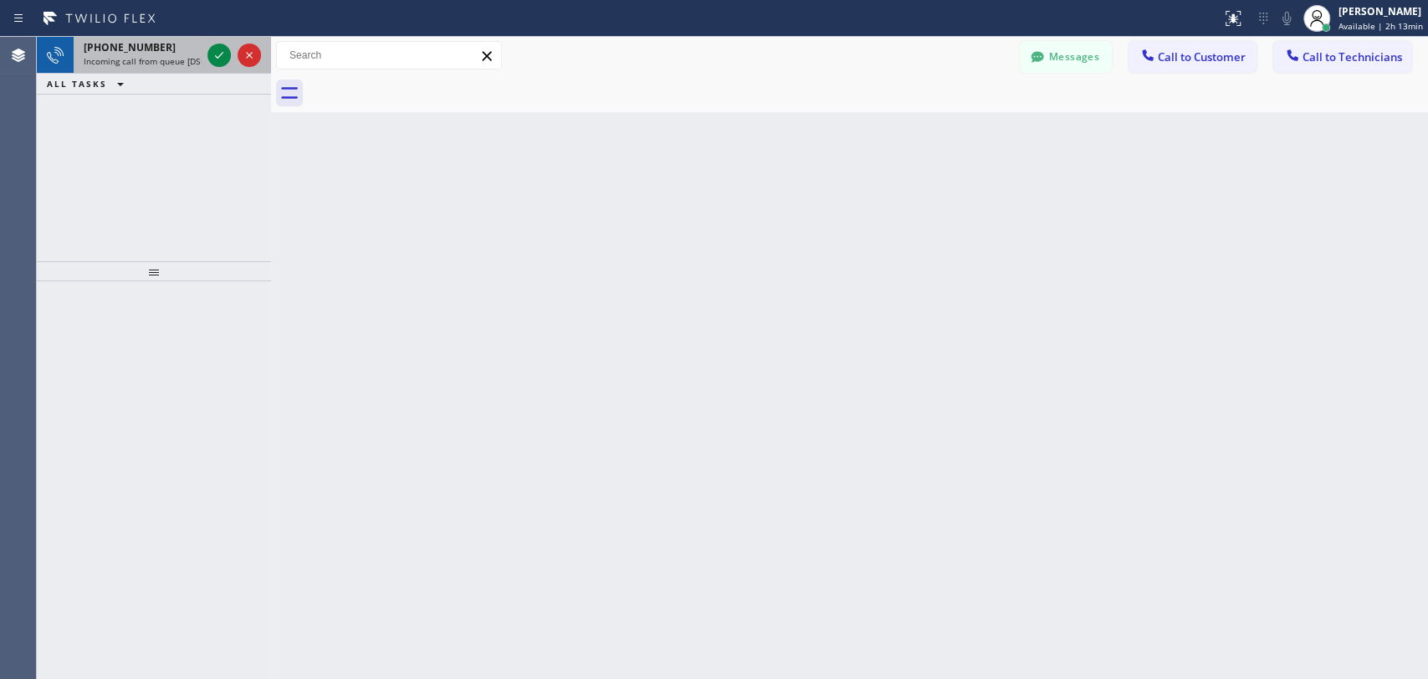
click at [215, 49] on icon at bounding box center [219, 55] width 20 height 20
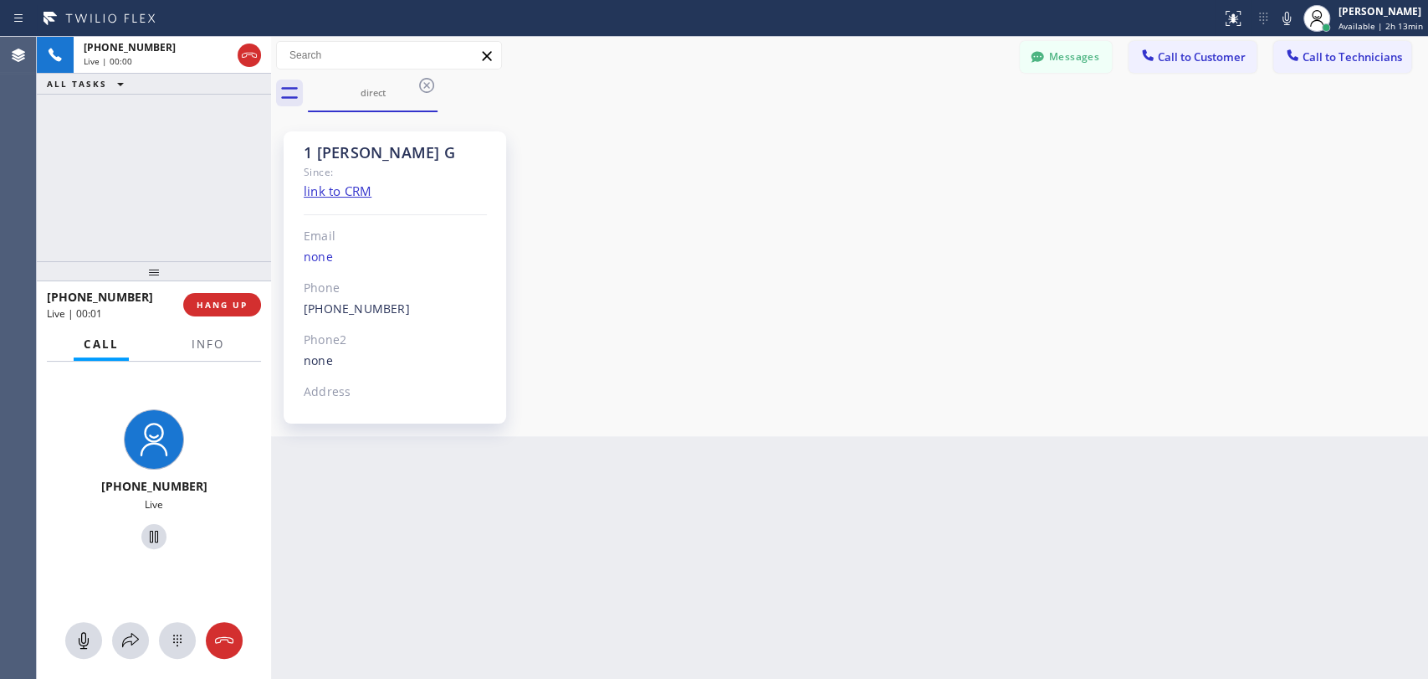
scroll to position [3155, 0]
click at [228, 218] on div "[PHONE_NUMBER] Live | 00:25 ALL TASKS ALL TASKS ACTIVE TASKS TASKS IN WRAP UP" at bounding box center [154, 149] width 234 height 224
click at [246, 308] on span "HANG UP" at bounding box center [222, 305] width 51 height 12
click at [218, 304] on span "HANG UP" at bounding box center [222, 305] width 51 height 12
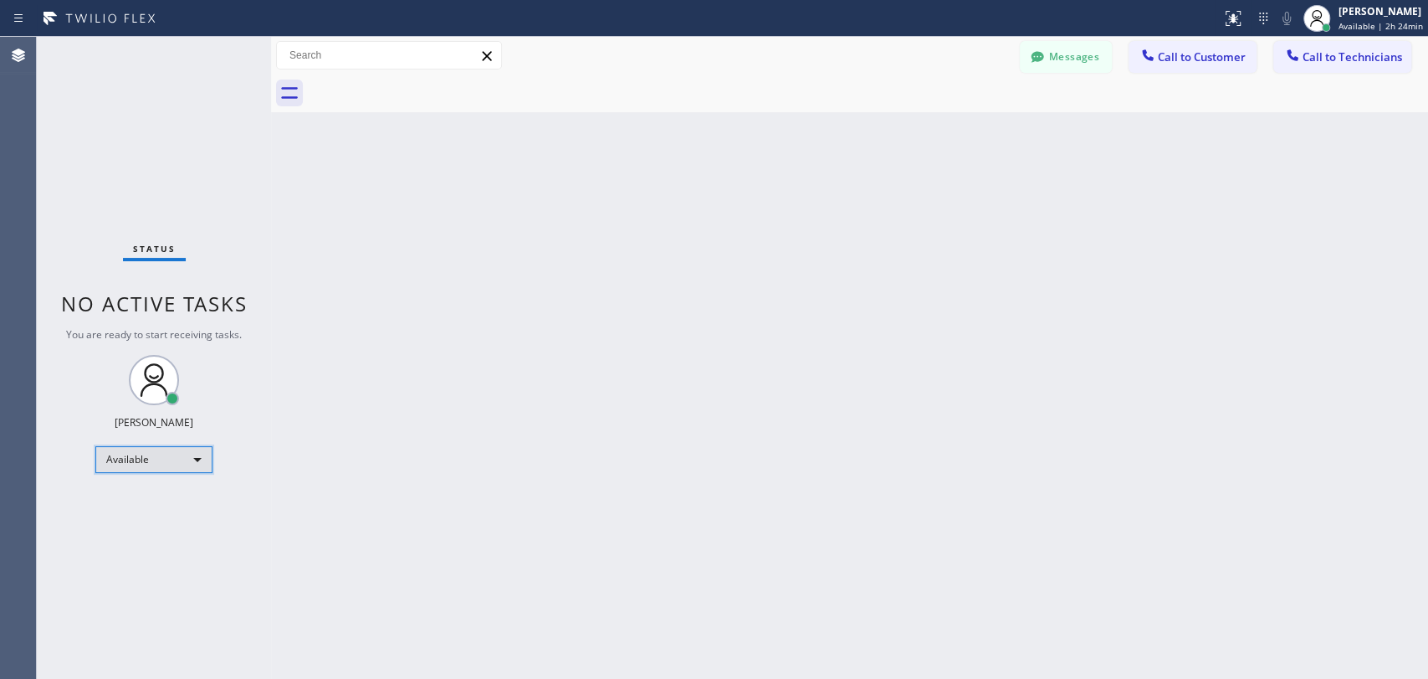
click at [177, 448] on div "Available" at bounding box center [153, 459] width 117 height 27
click at [176, 479] on li "Offline" at bounding box center [153, 481] width 114 height 20
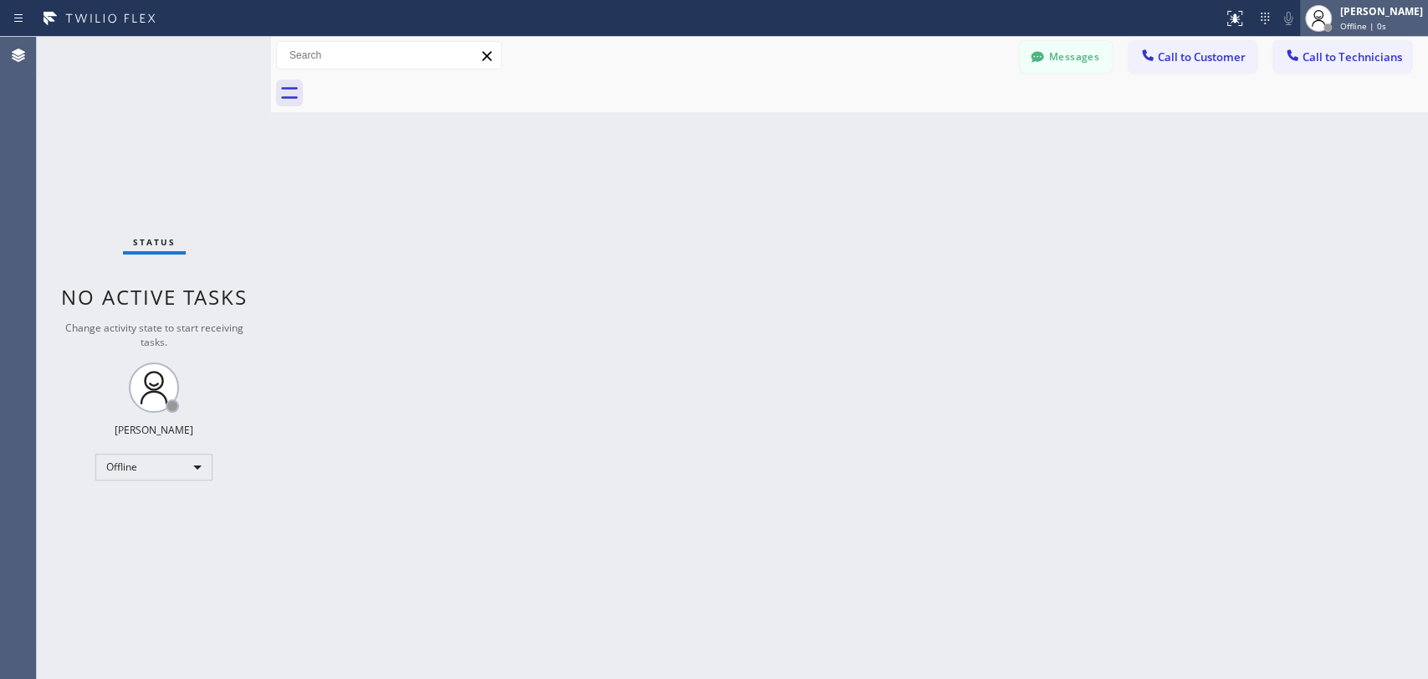
click at [1324, 22] on div at bounding box center [1318, 18] width 37 height 37
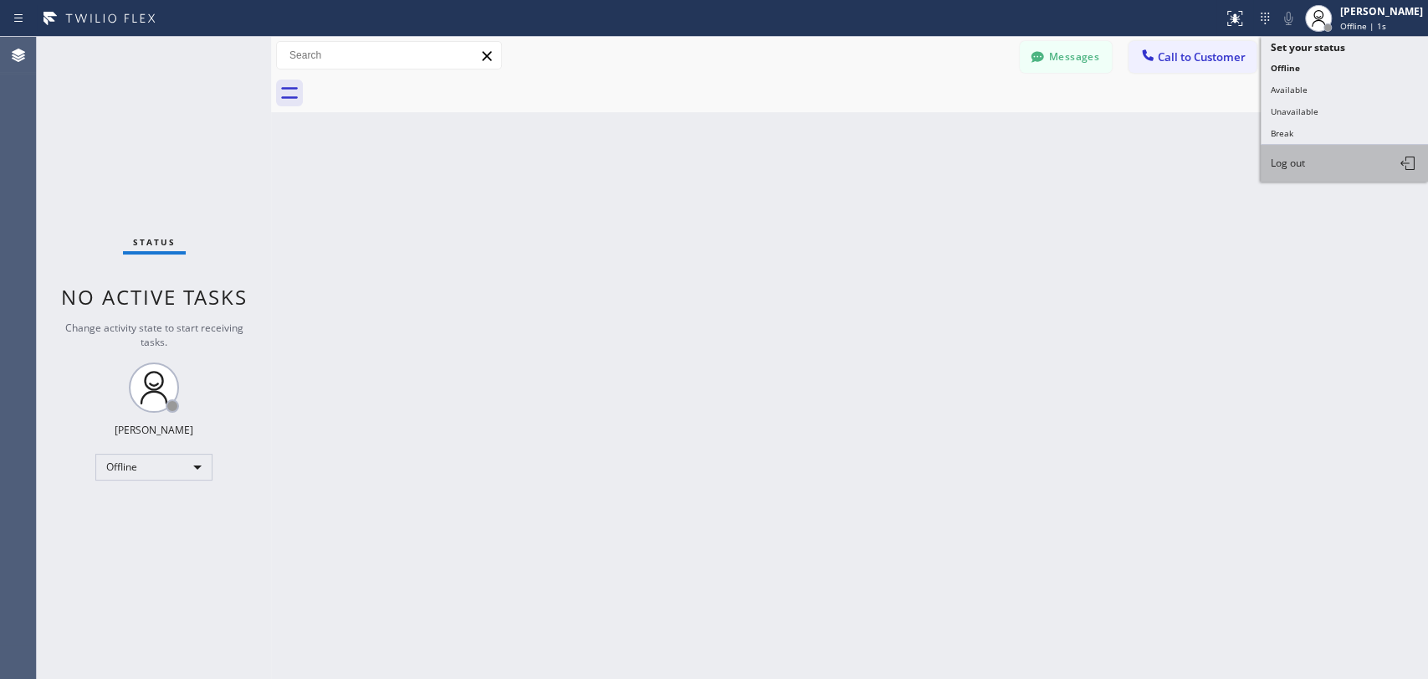
click at [1285, 156] on span "Log out" at bounding box center [1288, 163] width 34 height 14
